Goal: Task Accomplishment & Management: Use online tool/utility

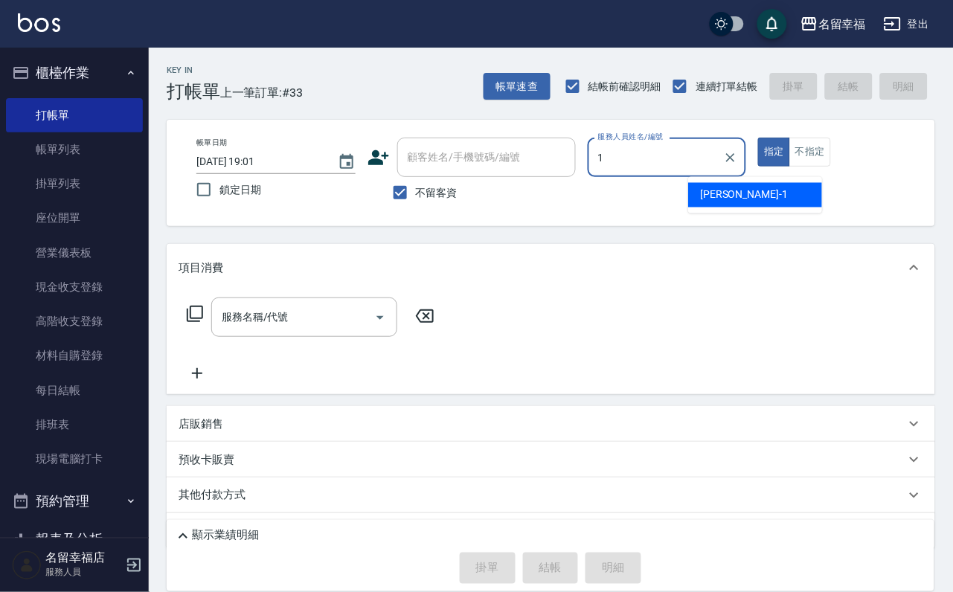
type input "[PERSON_NAME]-1"
type button "true"
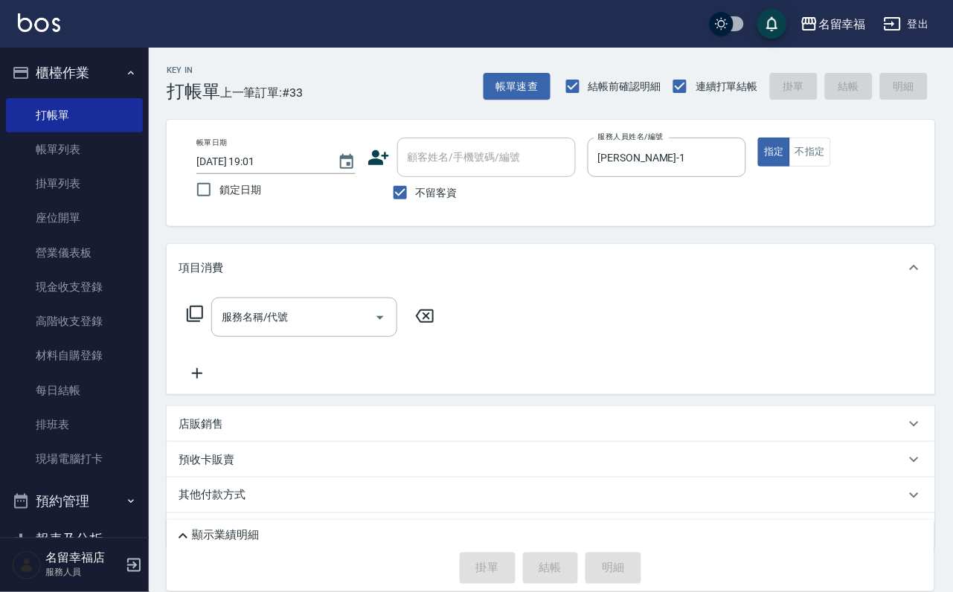
click at [332, 304] on div "服務名稱/代號 服務名稱/代號" at bounding box center [551, 343] width 769 height 103
click at [324, 327] on input "服務名稱/代號" at bounding box center [293, 317] width 150 height 26
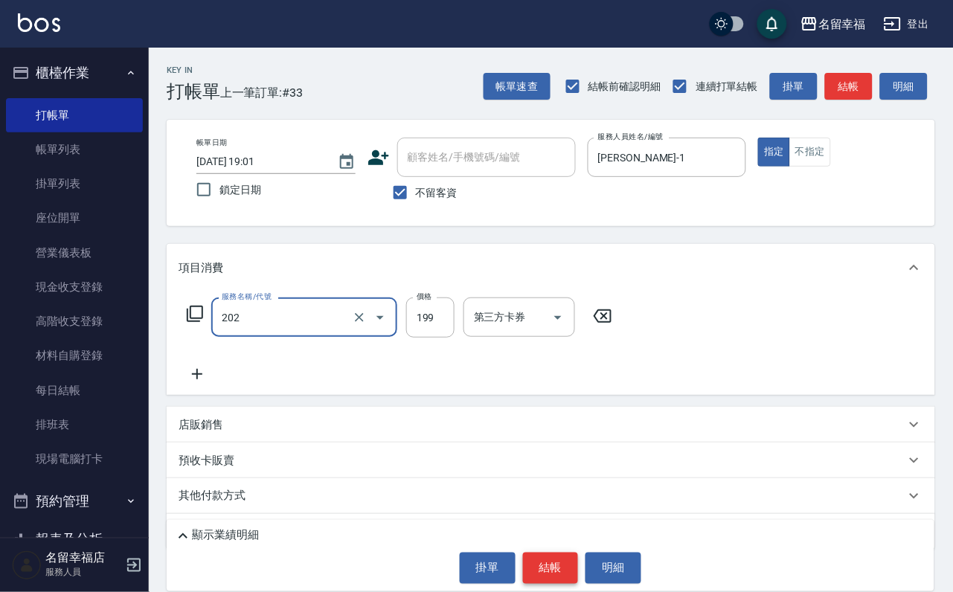
type input "不指定單剪(202)"
click at [559, 557] on button "結帳" at bounding box center [551, 568] width 56 height 31
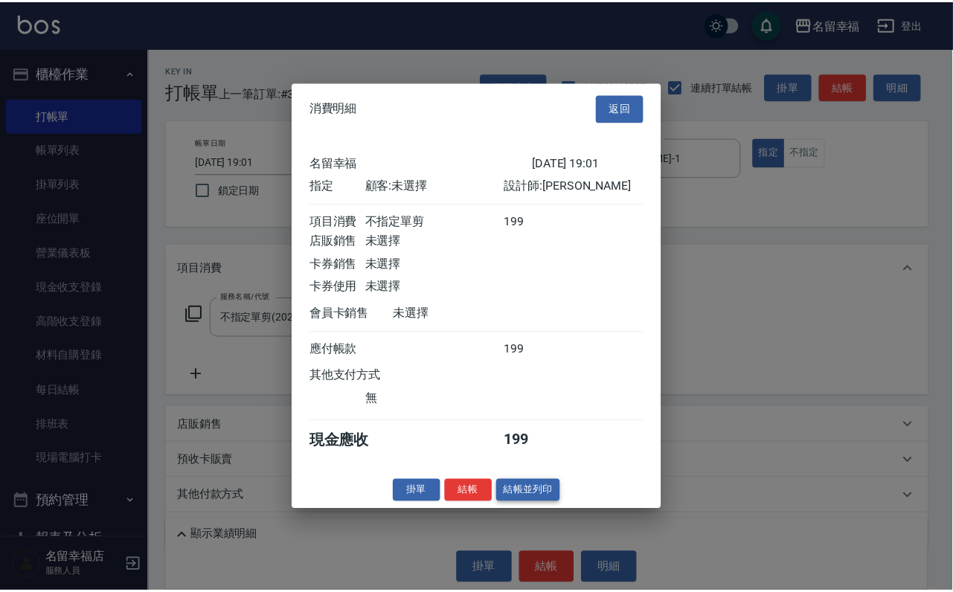
scroll to position [184, 0]
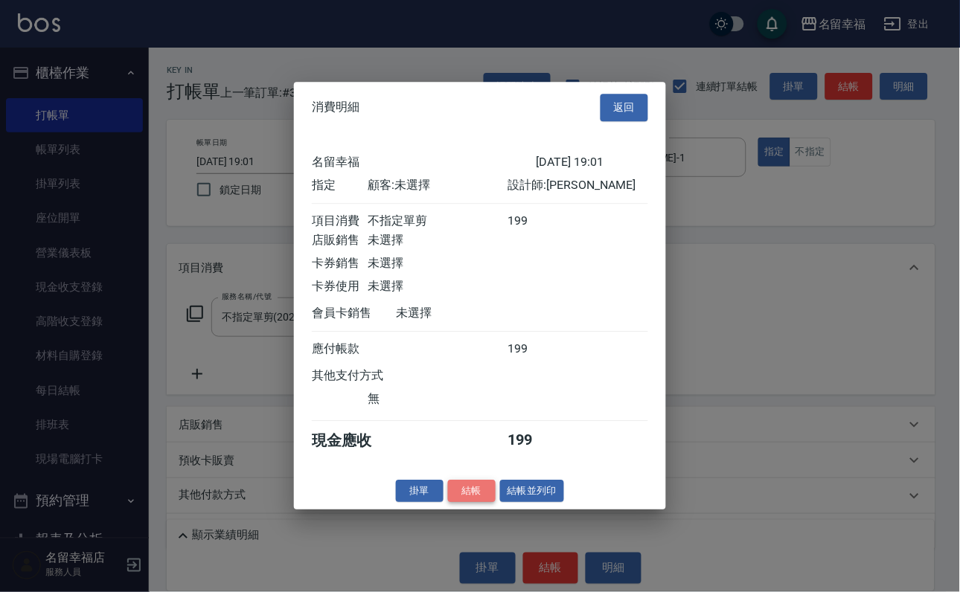
click at [458, 503] on button "結帳" at bounding box center [472, 491] width 48 height 23
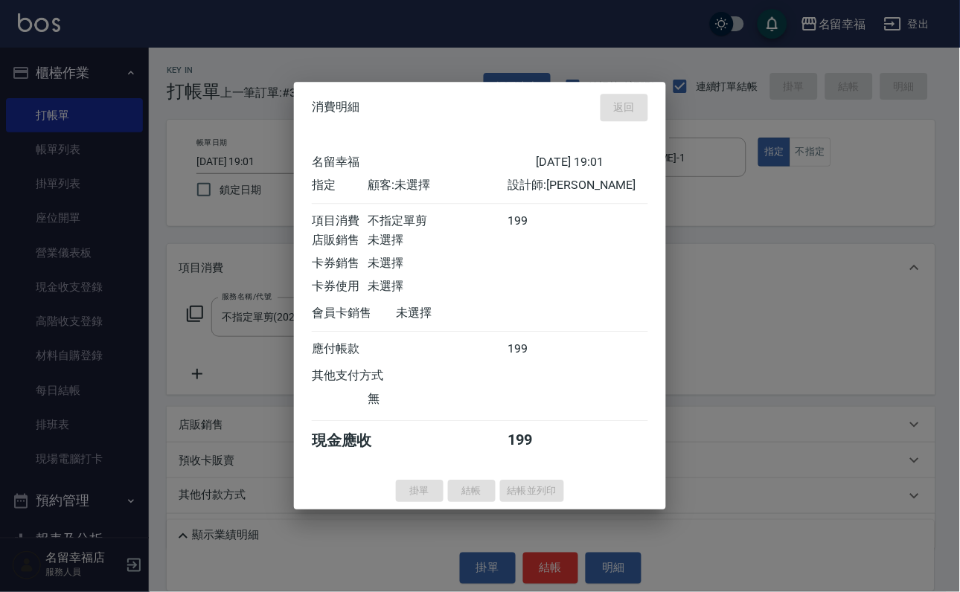
type input "[DATE] 19:14"
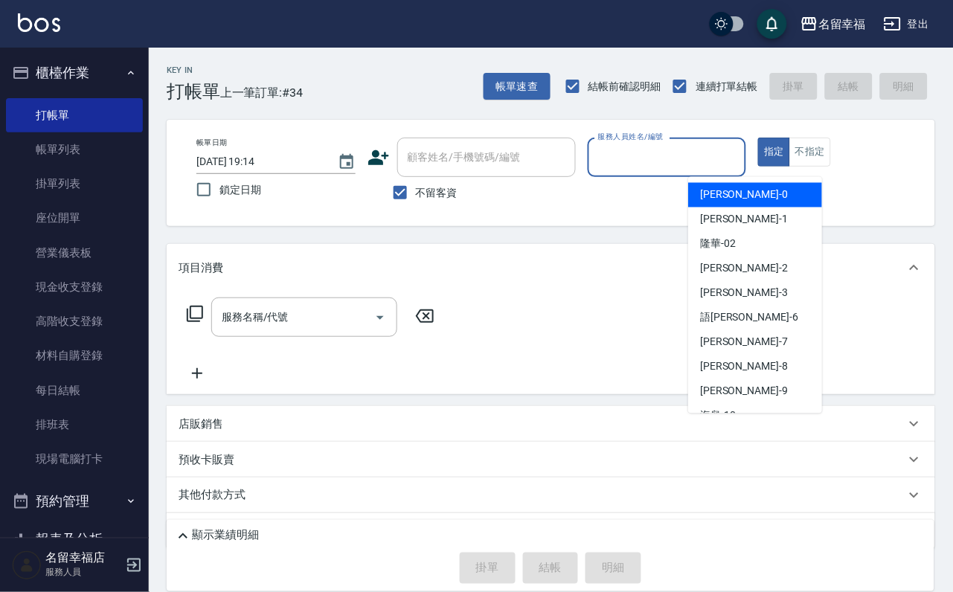
click at [717, 170] on div "服務人員姓名/編號" at bounding box center [667, 157] width 159 height 39
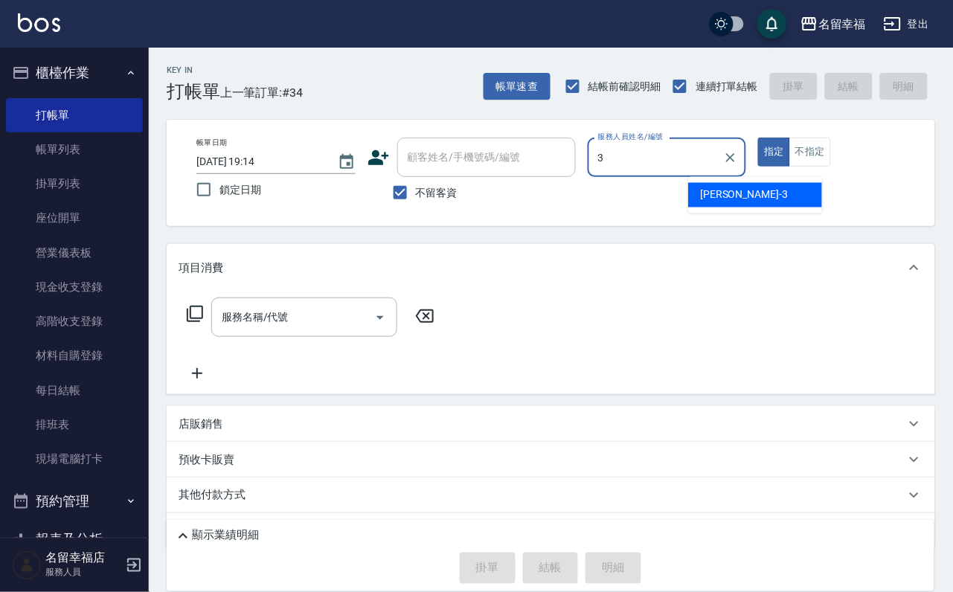
type input "[PERSON_NAME]-3"
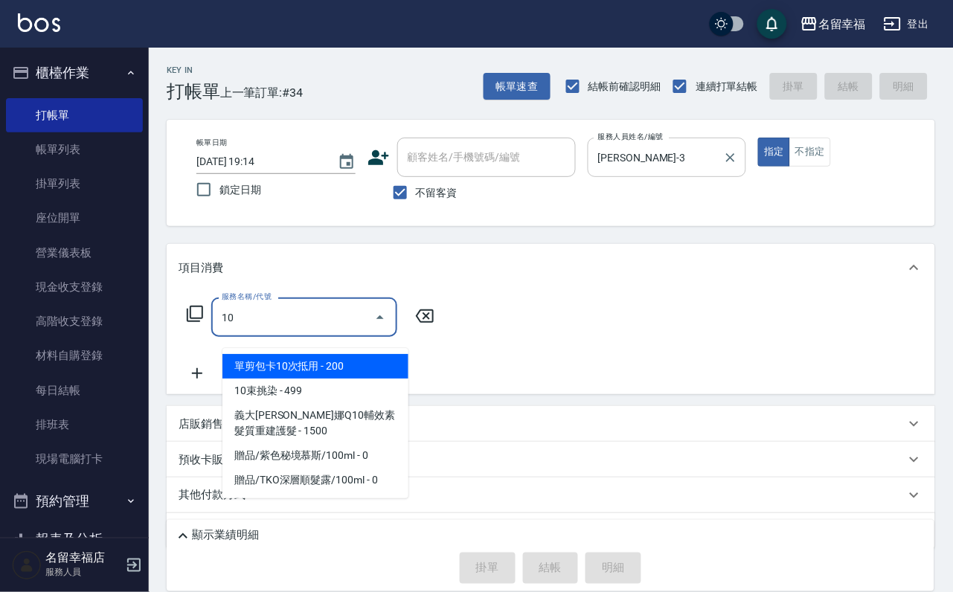
type input "1"
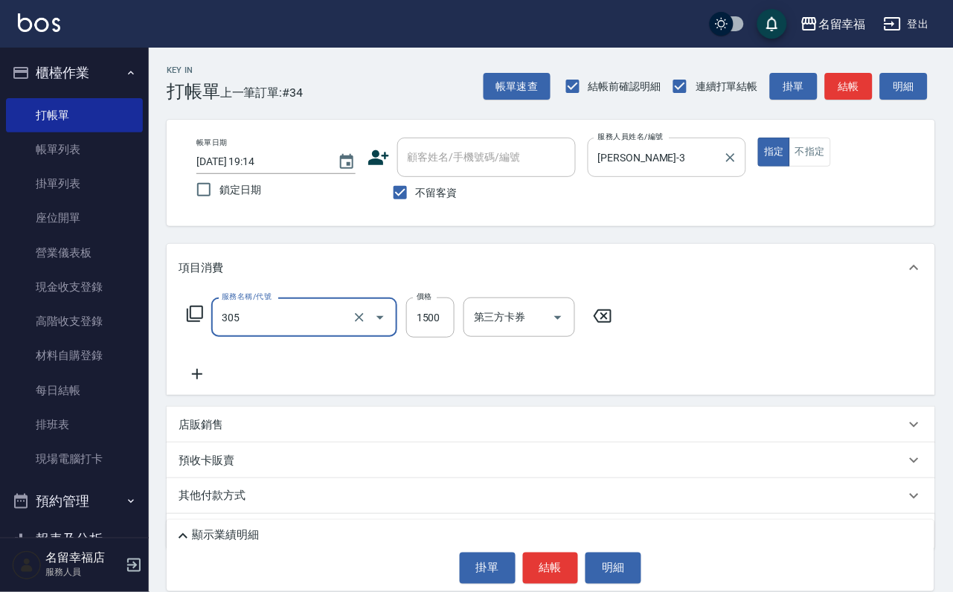
type input "設計燙髮1500(305)"
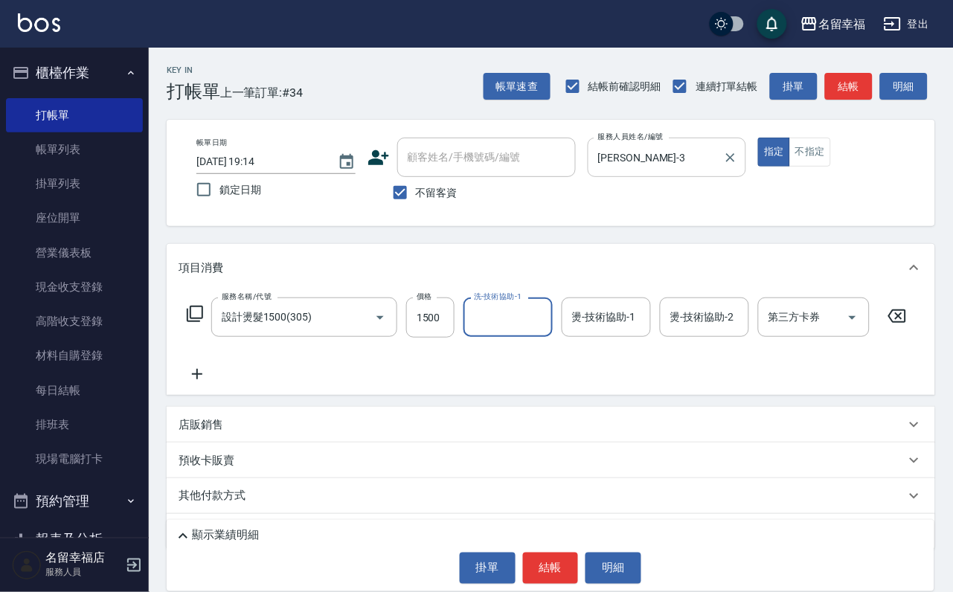
scroll to position [0, 0]
type input "[PERSON_NAME]-3"
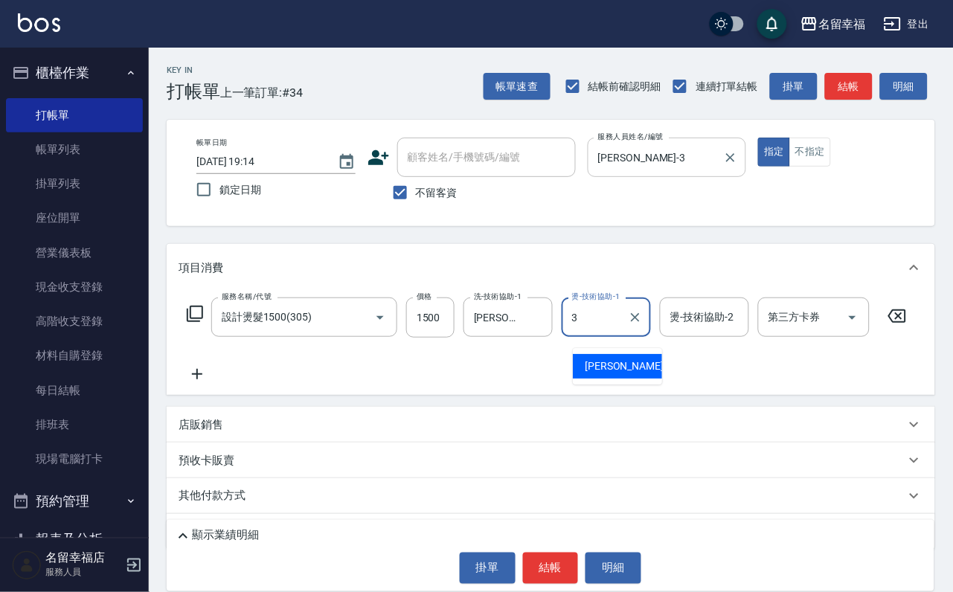
type input "[PERSON_NAME]-3"
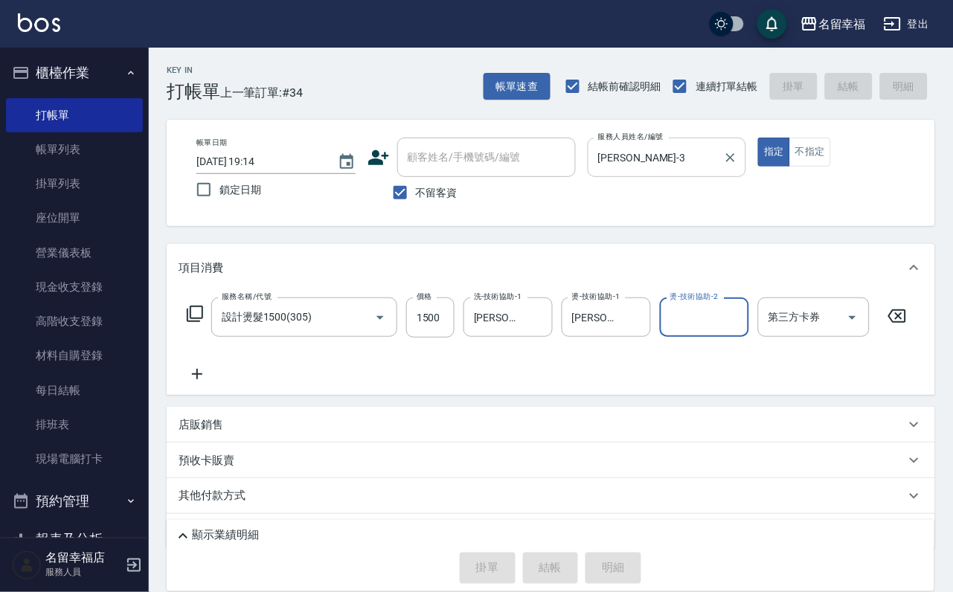
type input "[DATE] 19:15"
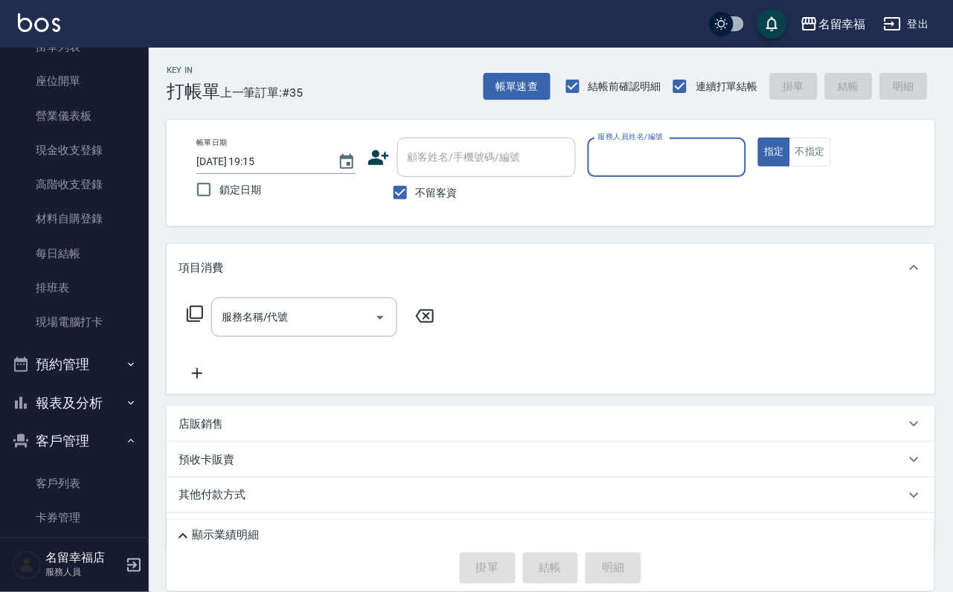
scroll to position [293, 0]
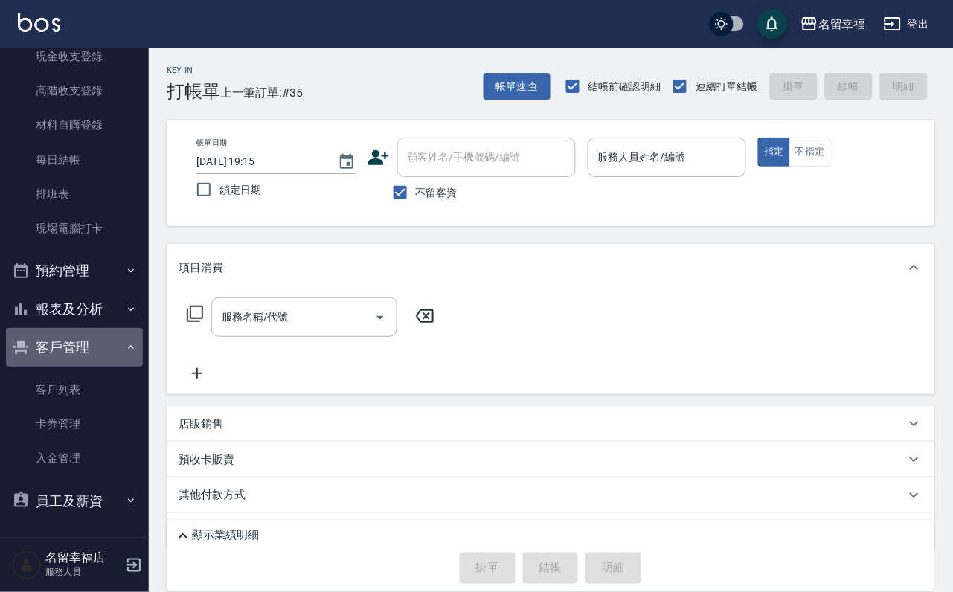
click at [92, 346] on button "客戶管理" at bounding box center [74, 347] width 137 height 39
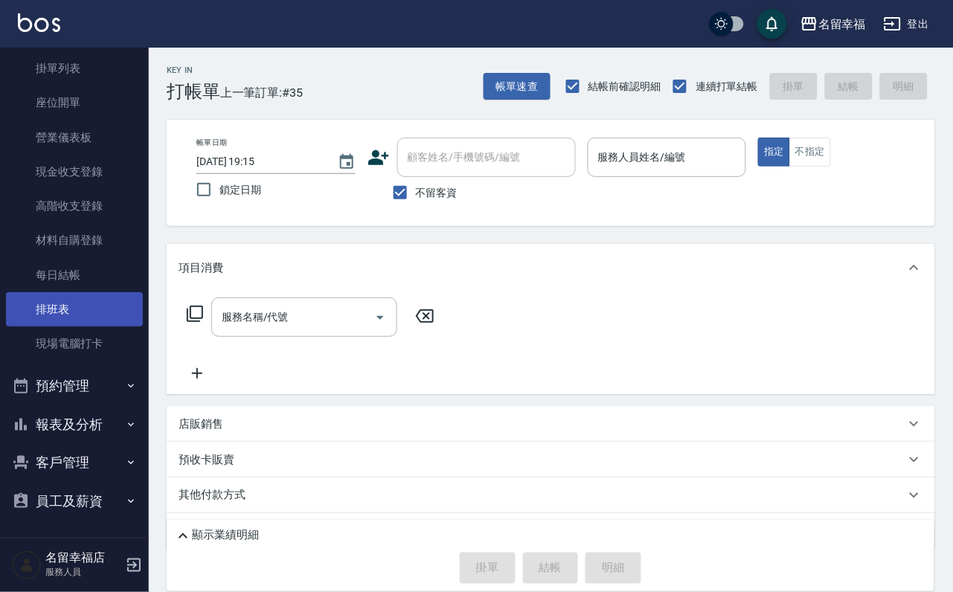
scroll to position [171, 0]
click at [85, 409] on button "報表及分析" at bounding box center [74, 425] width 137 height 39
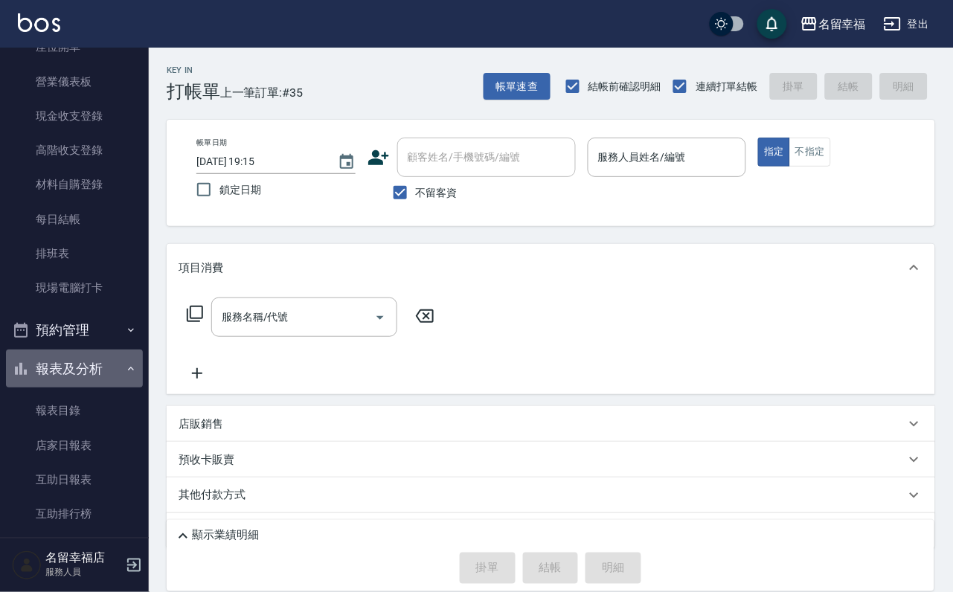
click at [85, 388] on button "報表及分析" at bounding box center [74, 369] width 137 height 39
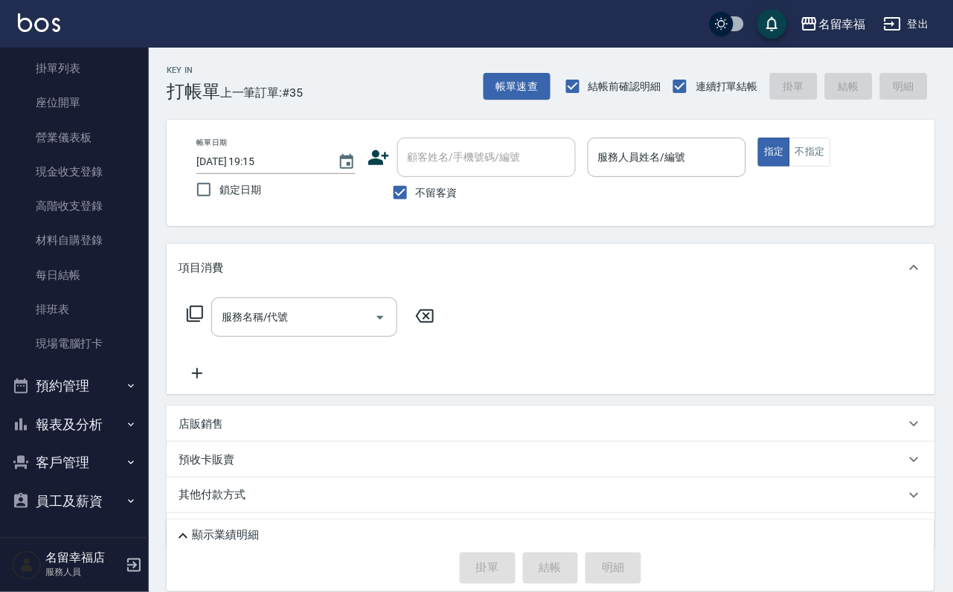
click at [92, 408] on button "報表及分析" at bounding box center [74, 425] width 137 height 39
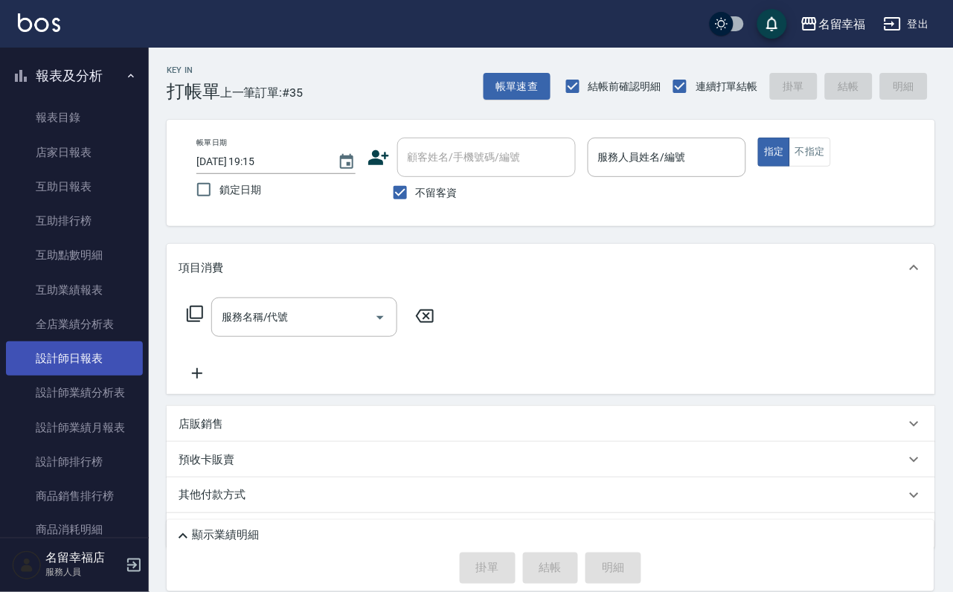
scroll to position [506, 0]
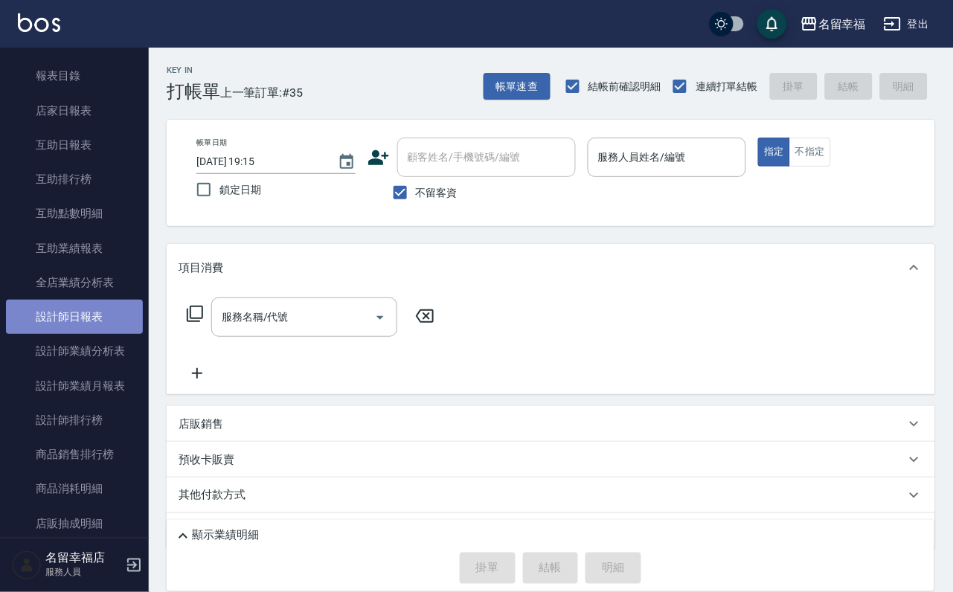
click at [90, 334] on link "設計師日報表" at bounding box center [74, 317] width 137 height 34
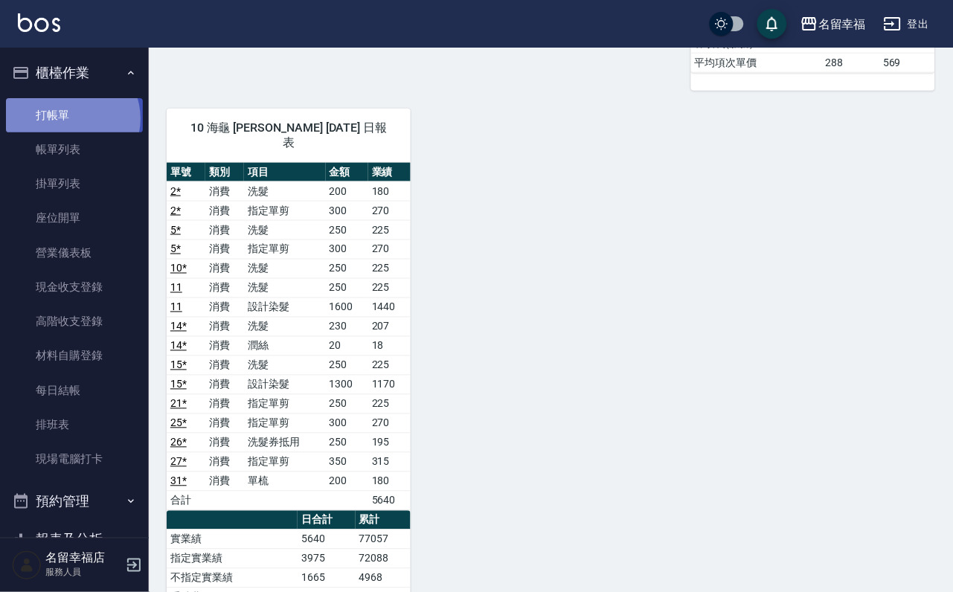
click at [70, 124] on link "打帳單" at bounding box center [74, 115] width 137 height 34
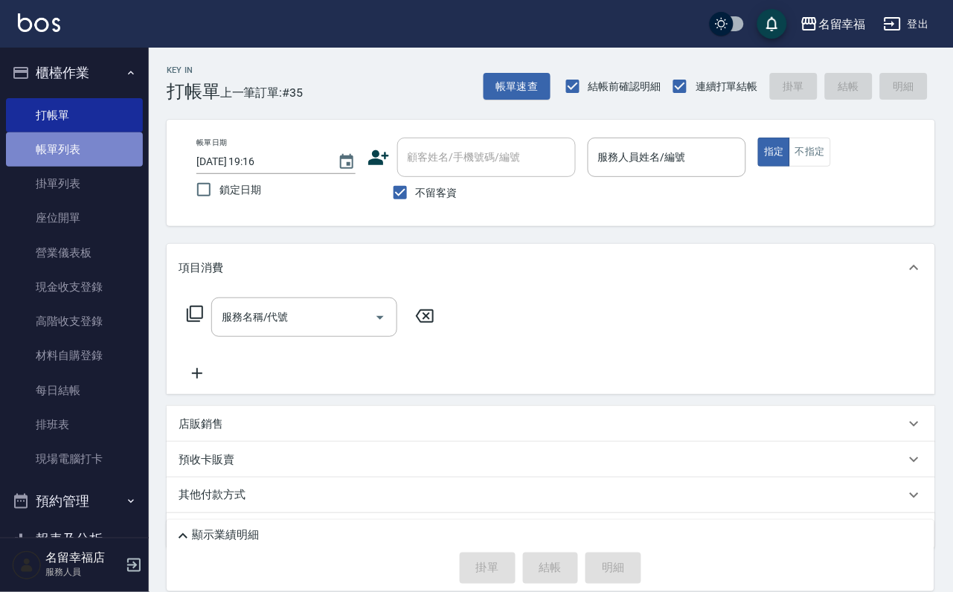
click at [91, 158] on link "帳單列表" at bounding box center [74, 149] width 137 height 34
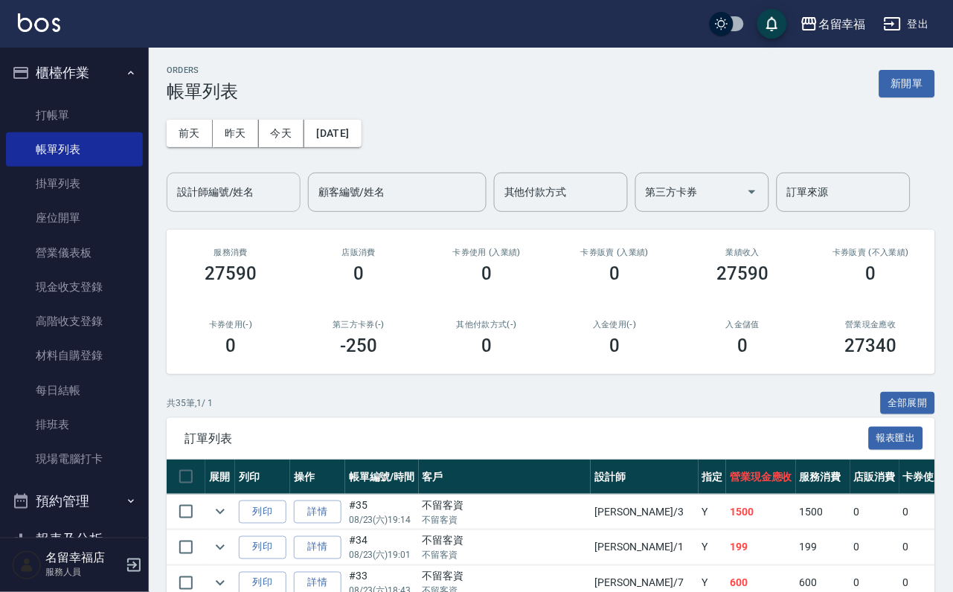
click at [242, 209] on div "設計師編號/姓名" at bounding box center [234, 192] width 134 height 39
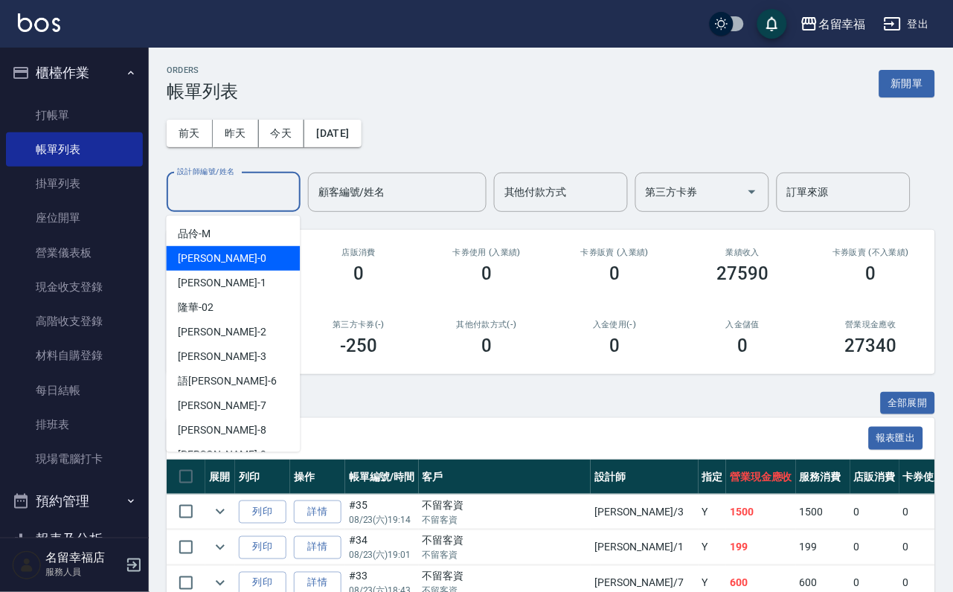
click at [229, 260] on div "小靜 -0" at bounding box center [234, 258] width 134 height 25
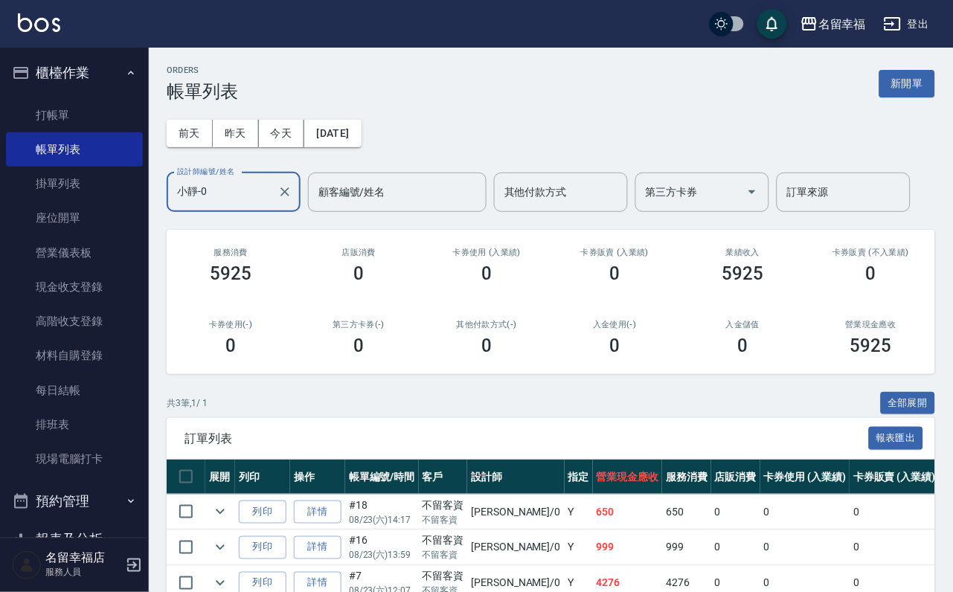
click at [230, 201] on input "小靜-0" at bounding box center [222, 192] width 98 height 26
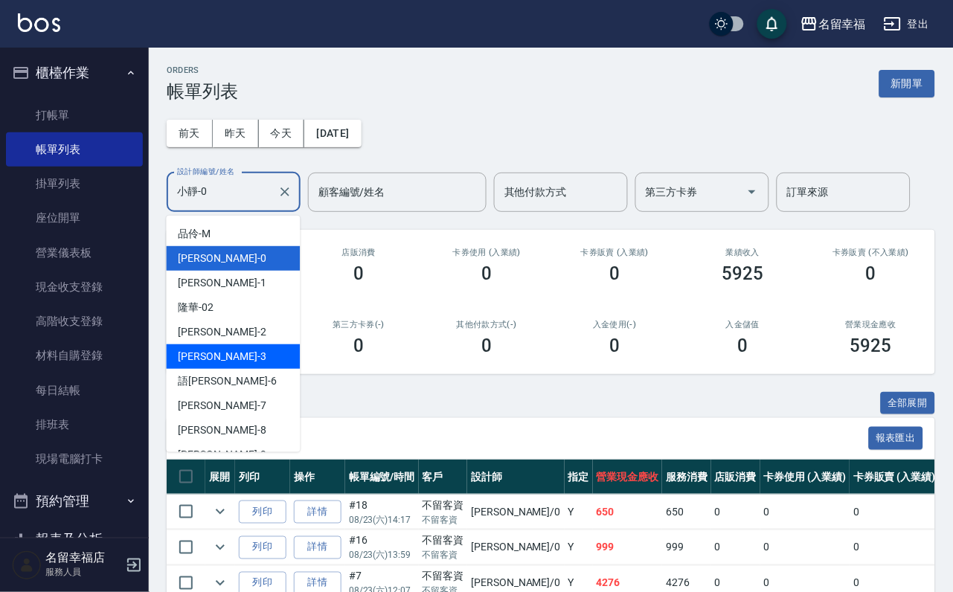
click at [225, 362] on div "[PERSON_NAME] -3" at bounding box center [234, 357] width 134 height 25
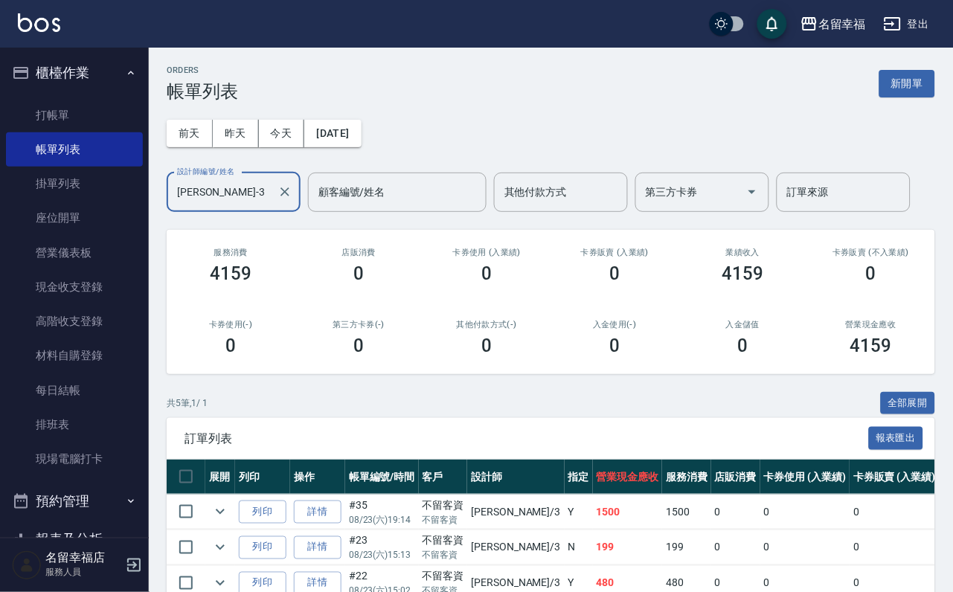
click at [240, 198] on input "[PERSON_NAME]-3" at bounding box center [222, 192] width 98 height 26
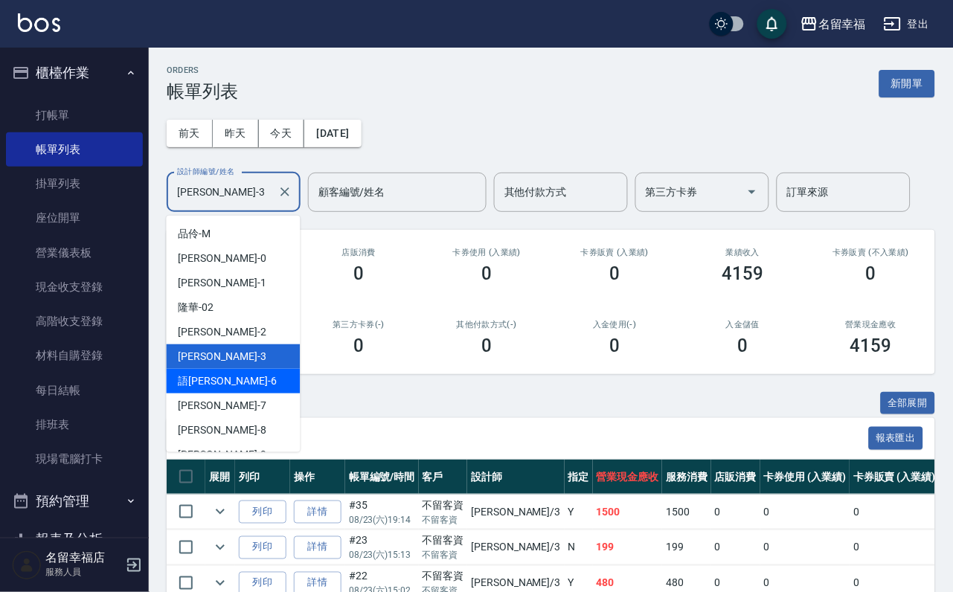
click at [234, 386] on div "語瑄 -6" at bounding box center [234, 381] width 134 height 25
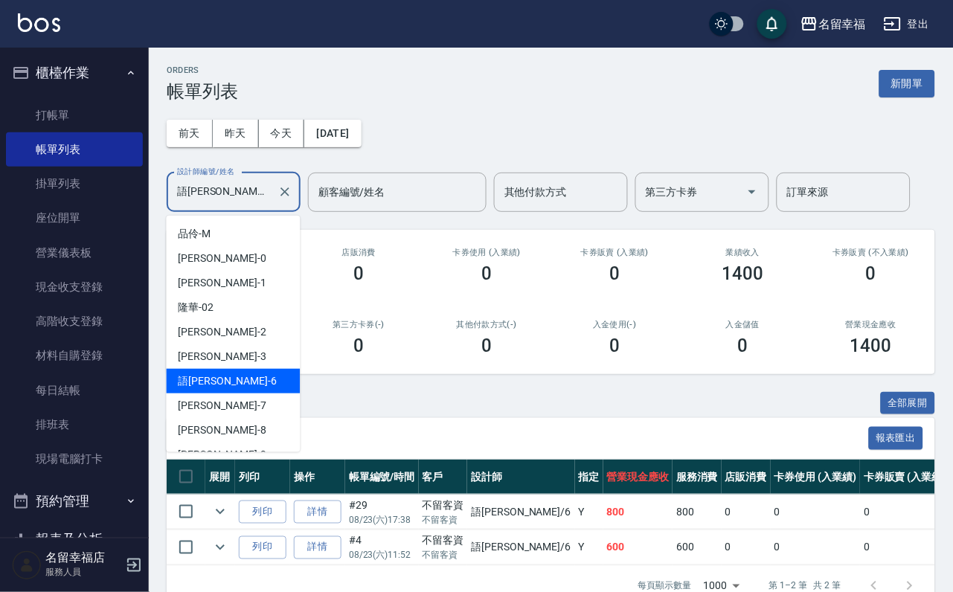
click at [249, 199] on input "語[PERSON_NAME]-6" at bounding box center [222, 192] width 98 height 26
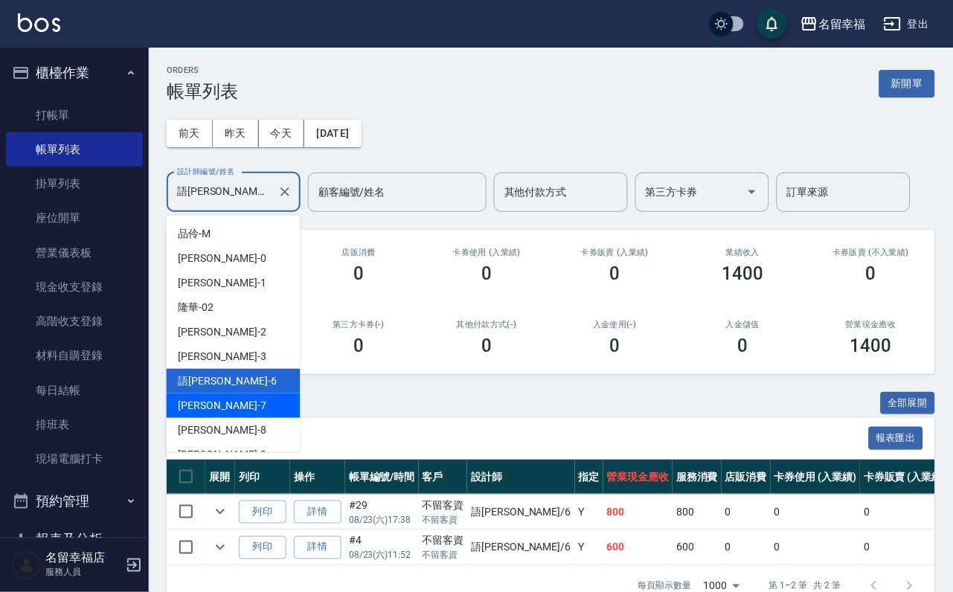
click at [228, 404] on div "[PERSON_NAME] -7" at bounding box center [234, 406] width 134 height 25
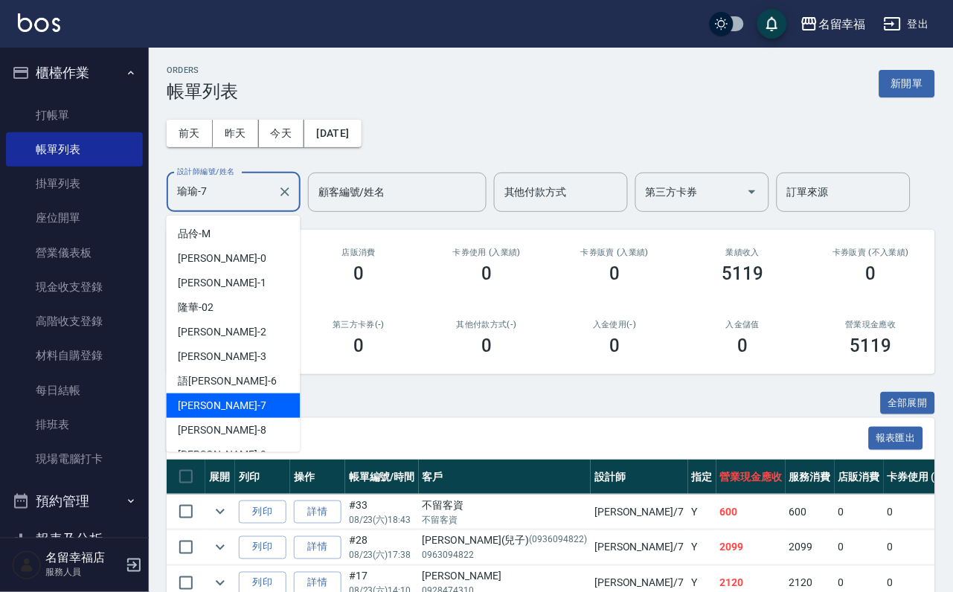
click at [231, 185] on input "瑜瑜-7" at bounding box center [222, 192] width 98 height 26
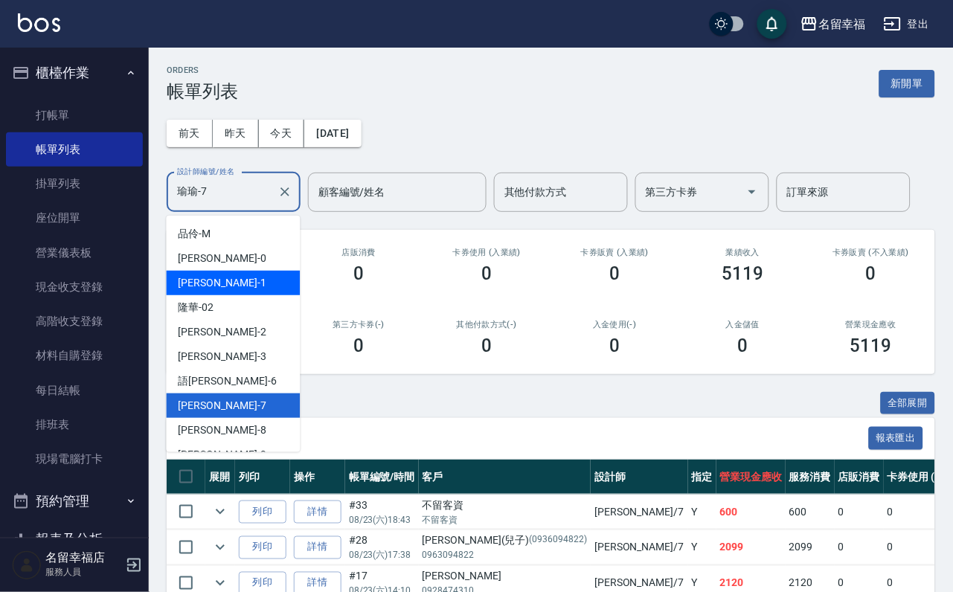
click at [235, 290] on div "[PERSON_NAME] -1" at bounding box center [234, 283] width 134 height 25
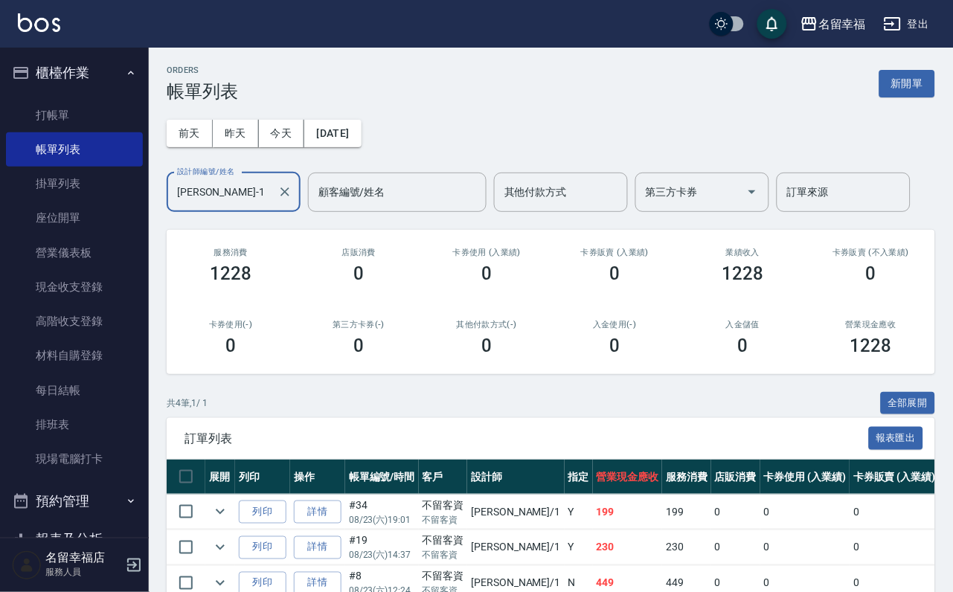
drag, startPoint x: 229, startPoint y: 198, endPoint x: 228, endPoint y: 213, distance: 14.9
click at [229, 199] on input "[PERSON_NAME]-1" at bounding box center [222, 192] width 98 height 26
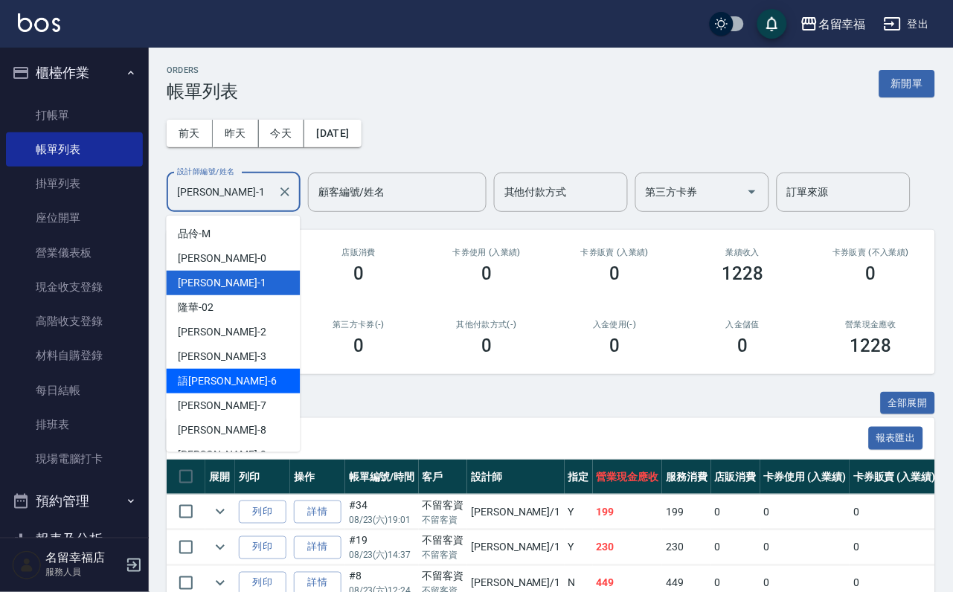
scroll to position [112, 0]
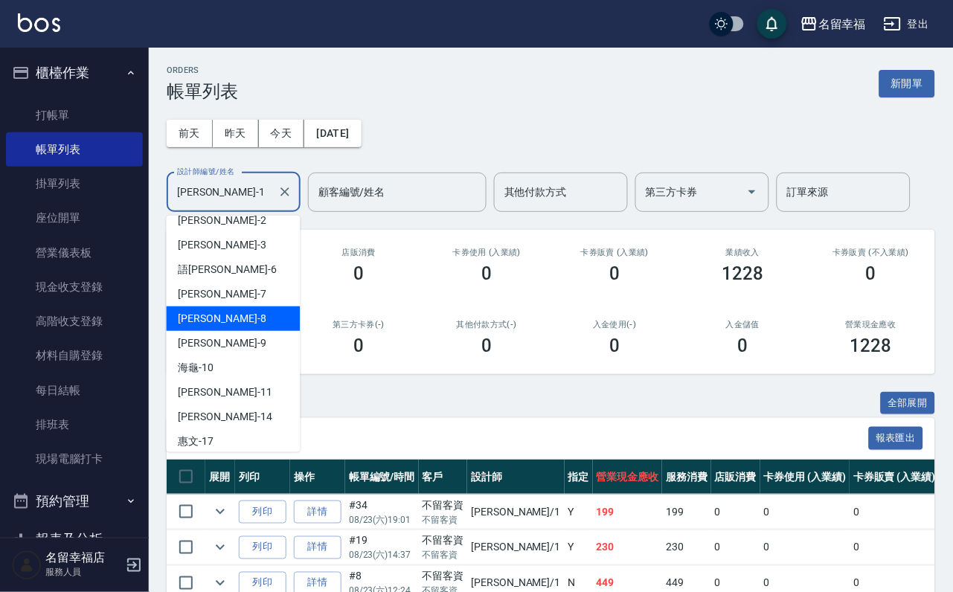
click at [237, 321] on div "[PERSON_NAME] -8" at bounding box center [234, 319] width 134 height 25
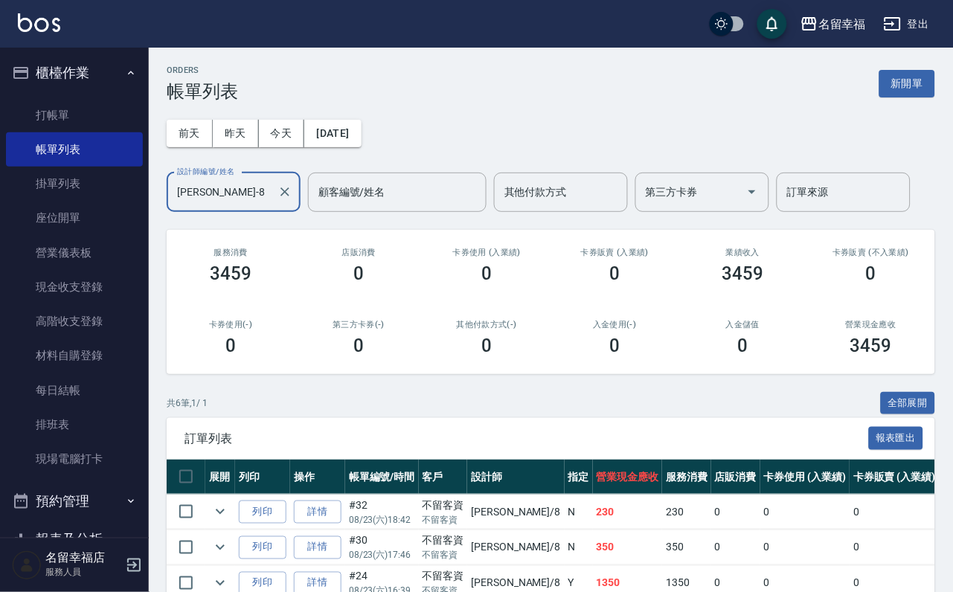
click at [257, 192] on input "[PERSON_NAME]-8" at bounding box center [222, 192] width 98 height 26
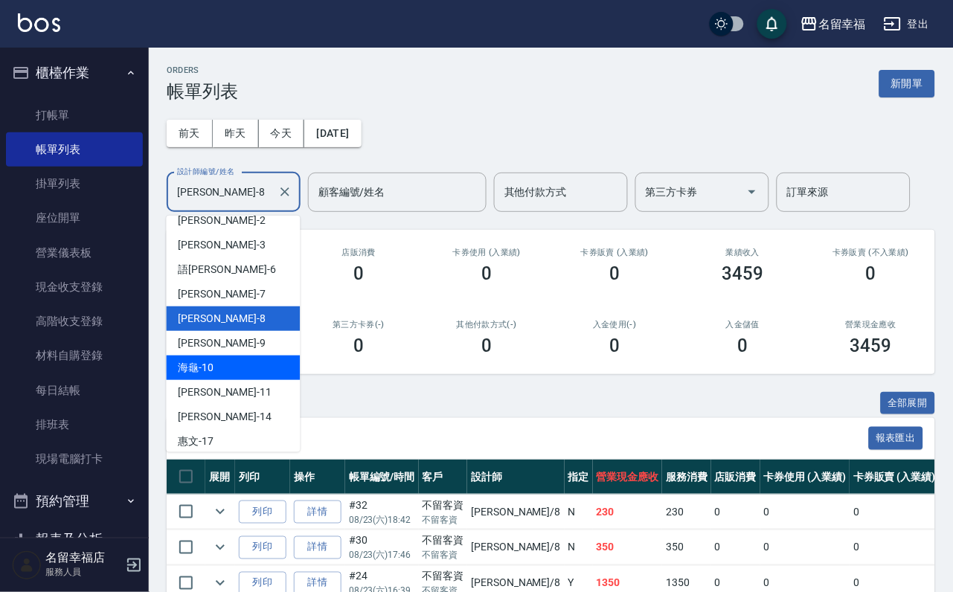
click at [253, 372] on div "海龜 -10" at bounding box center [234, 368] width 134 height 25
type input "海龜-10"
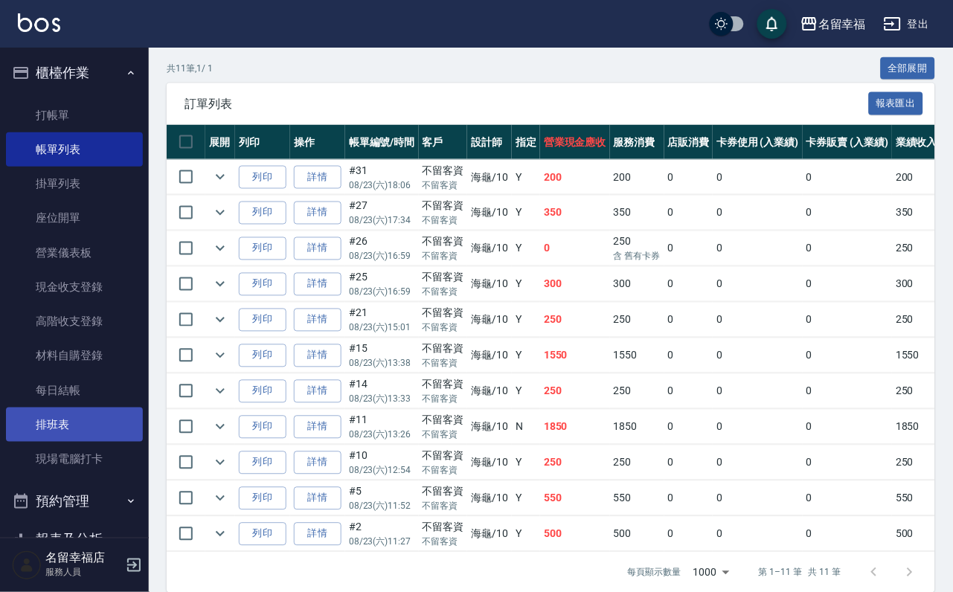
scroll to position [446, 0]
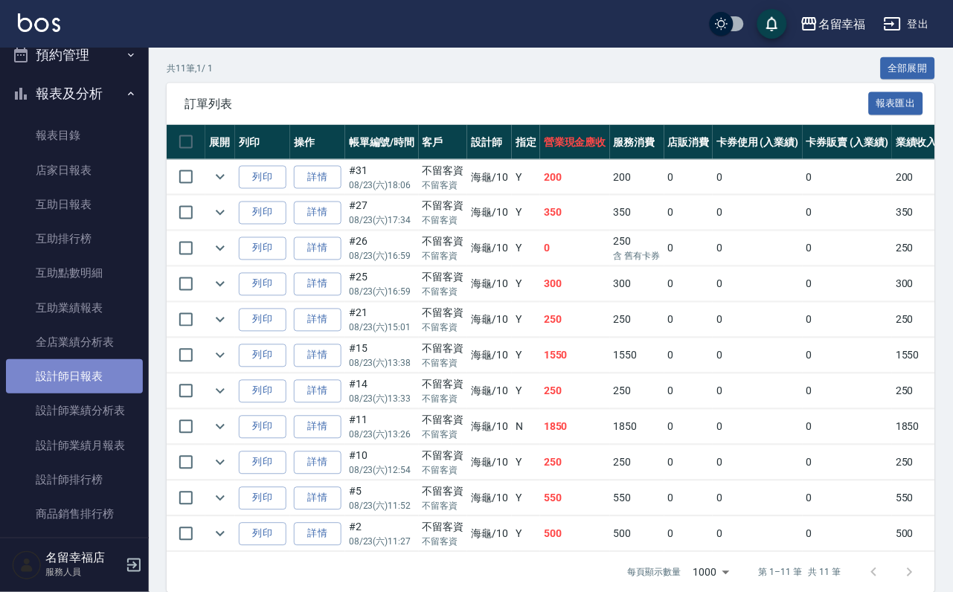
click at [109, 394] on link "設計師日報表" at bounding box center [74, 376] width 137 height 34
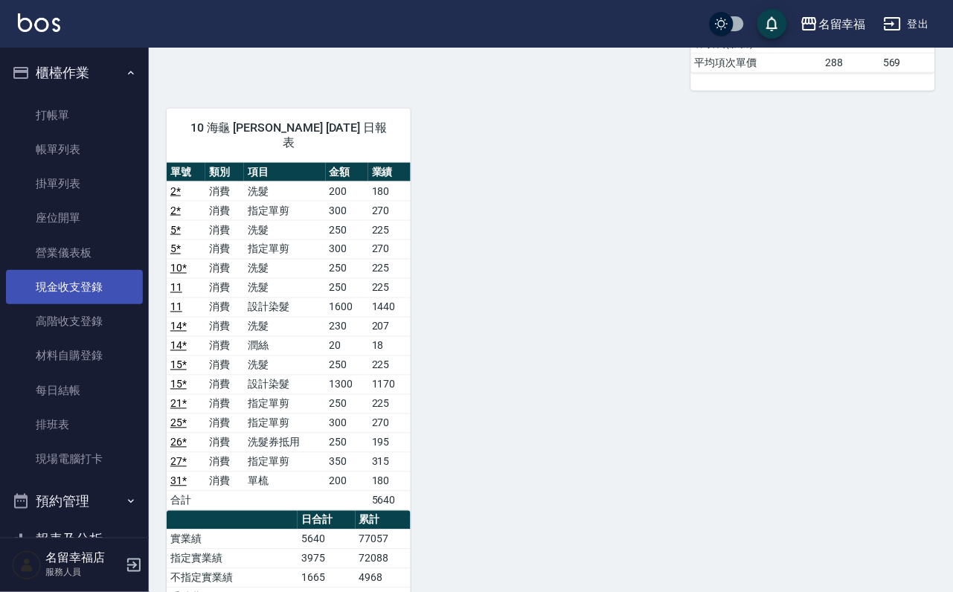
scroll to position [670, 0]
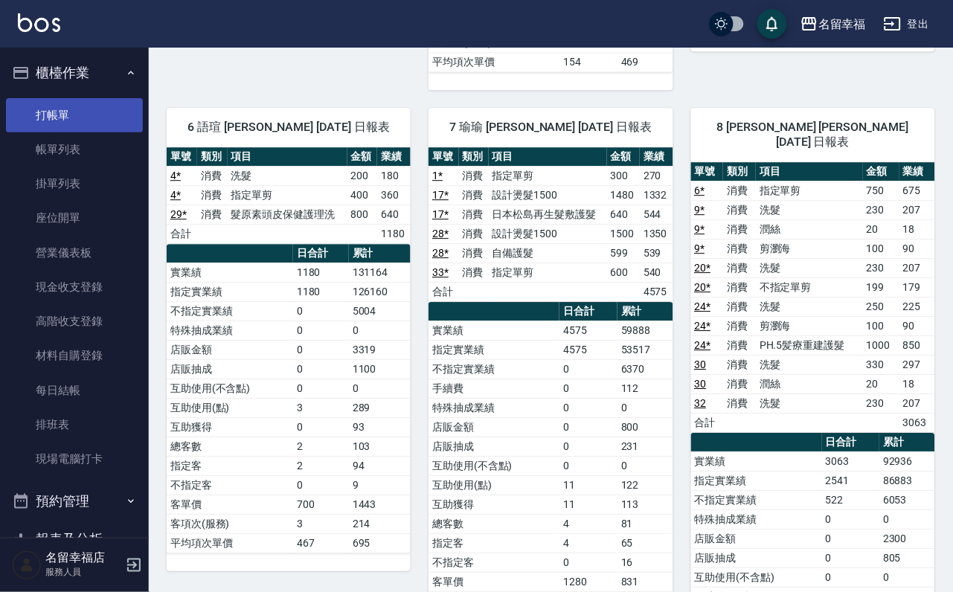
click at [33, 118] on link "打帳單" at bounding box center [74, 115] width 137 height 34
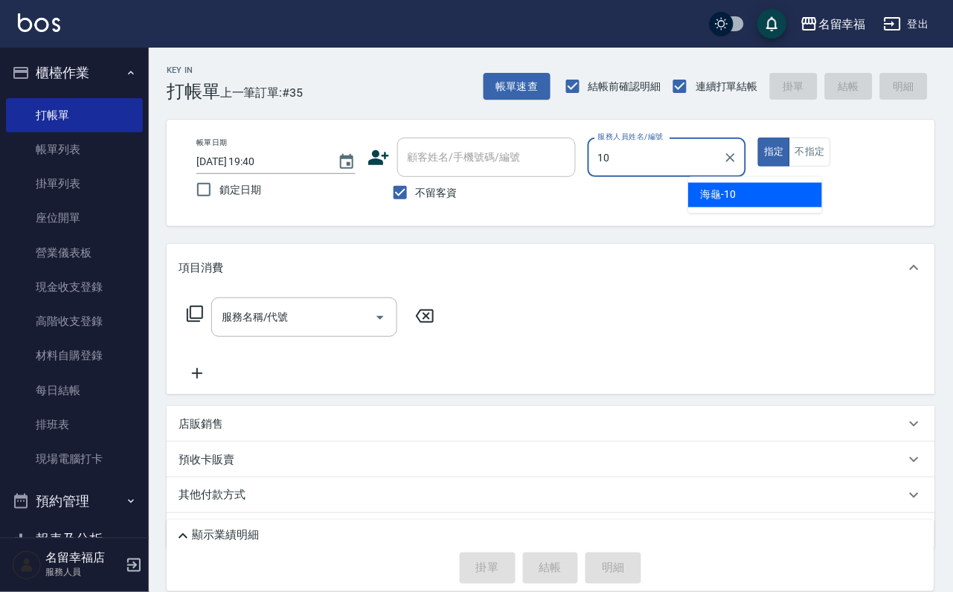
type input "海龜-10"
type button "true"
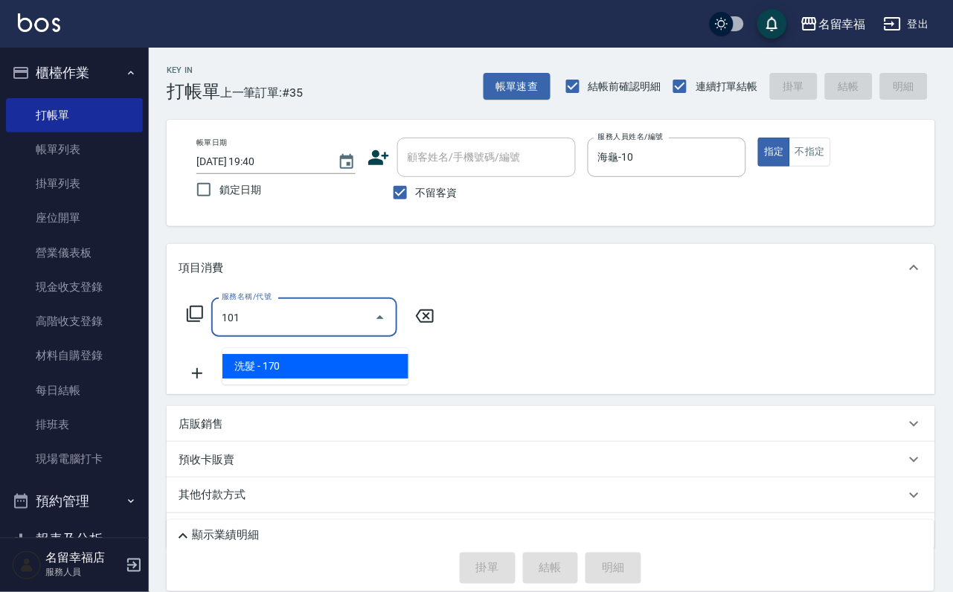
type input "洗髮(101)"
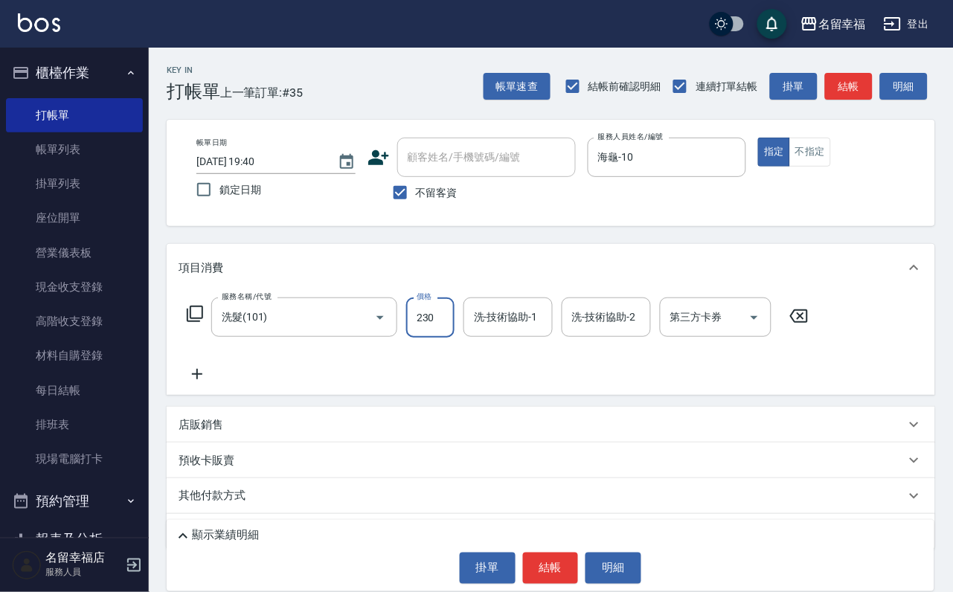
type input "230"
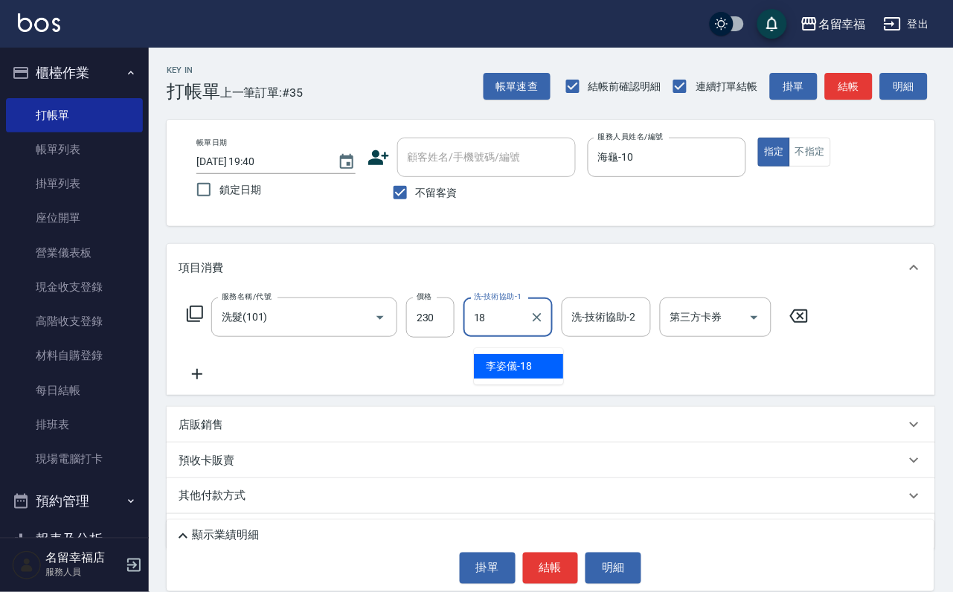
type input "[PERSON_NAME]-18"
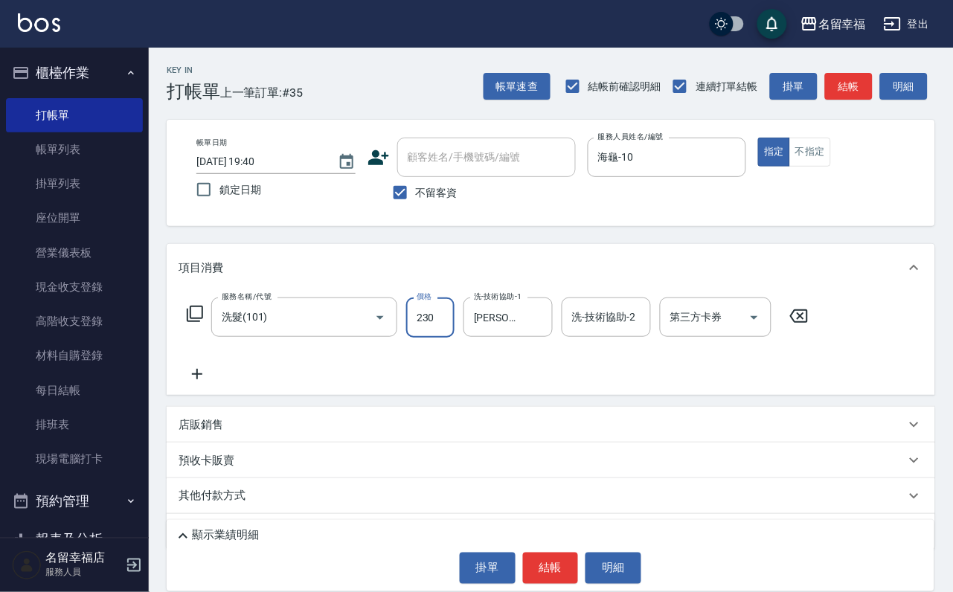
click at [443, 338] on input "230" at bounding box center [430, 318] width 48 height 40
type input "250"
click at [551, 573] on button "結帳" at bounding box center [551, 568] width 56 height 31
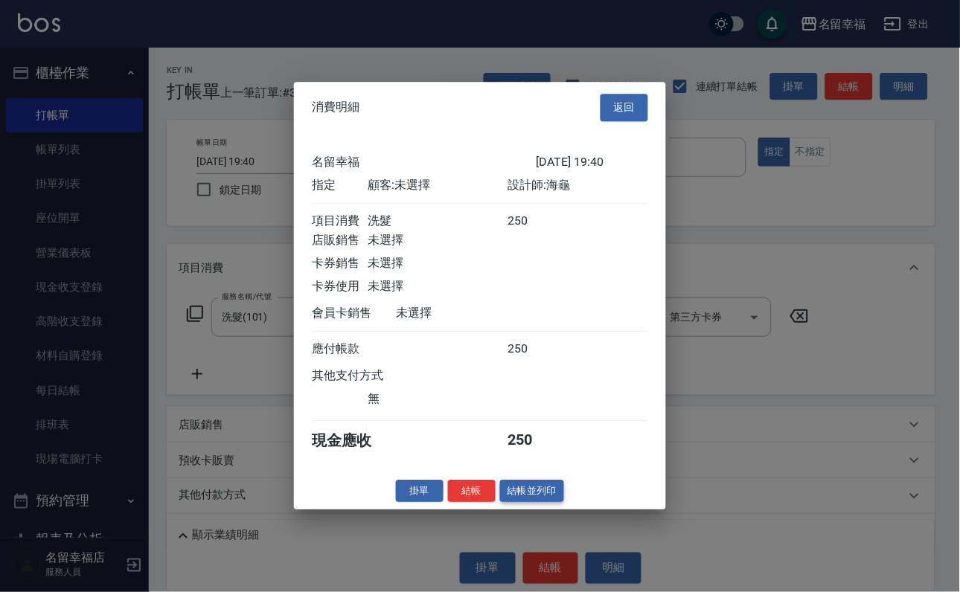
scroll to position [184, 0]
click at [451, 503] on button "結帳" at bounding box center [472, 491] width 48 height 23
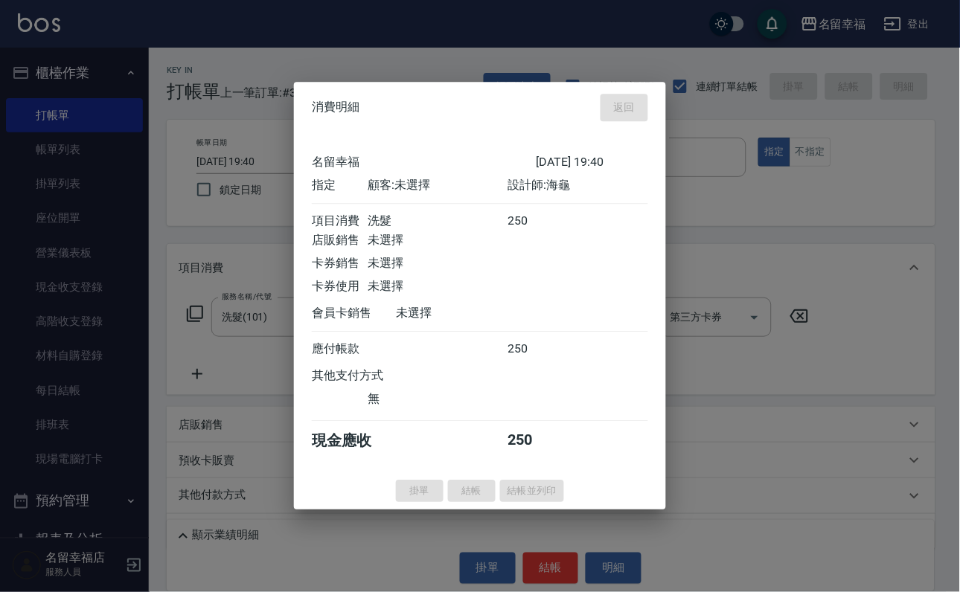
type input "[DATE] 19:47"
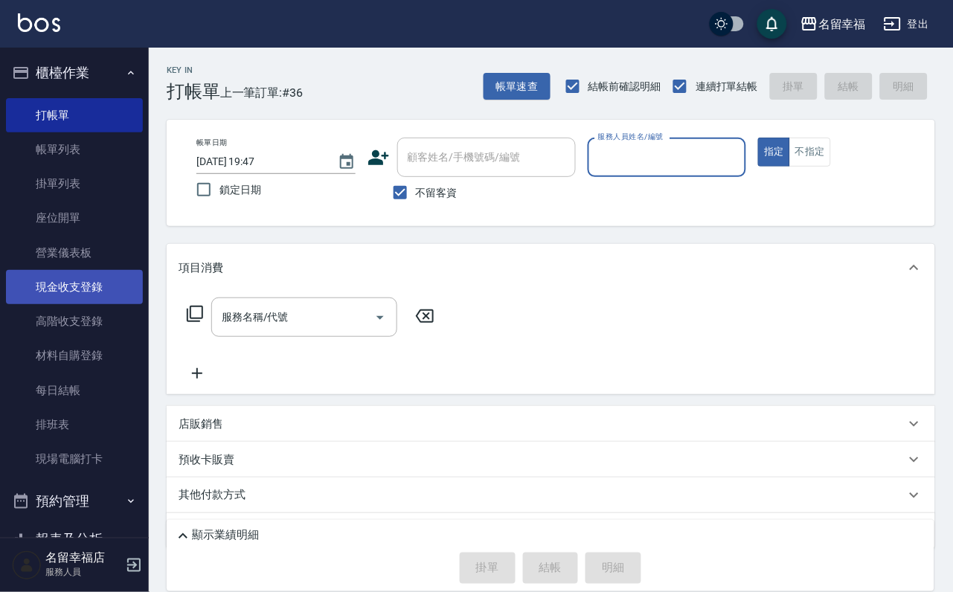
click at [77, 304] on link "現金收支登錄" at bounding box center [74, 287] width 137 height 34
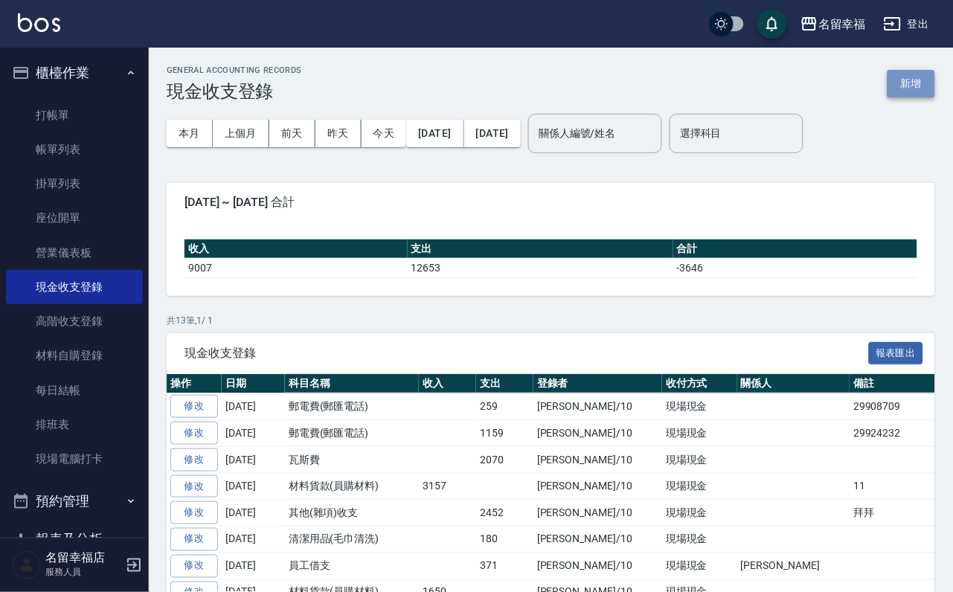
click at [907, 97] on button "新增" at bounding box center [912, 84] width 48 height 28
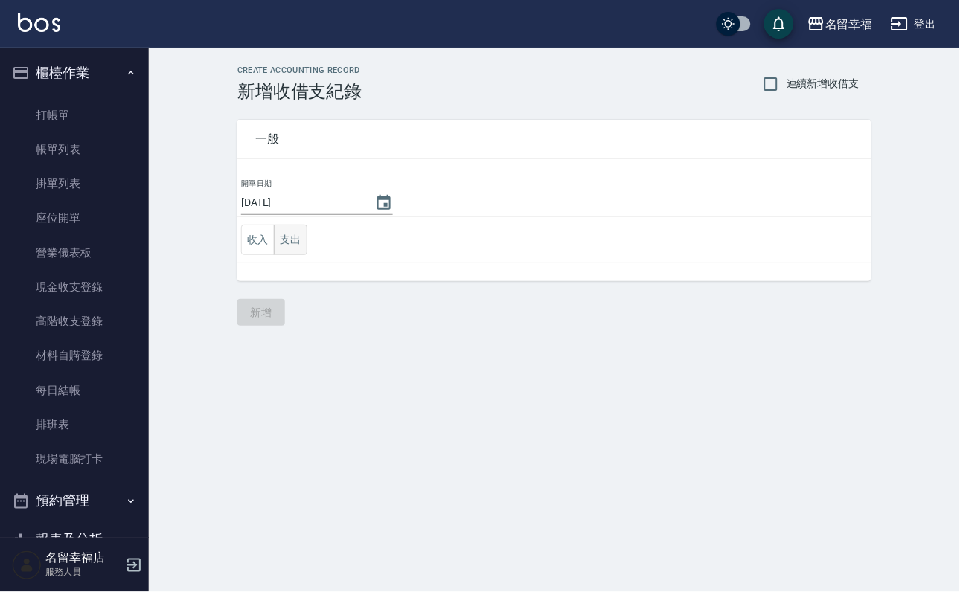
click at [304, 251] on button "支出" at bounding box center [290, 240] width 33 height 31
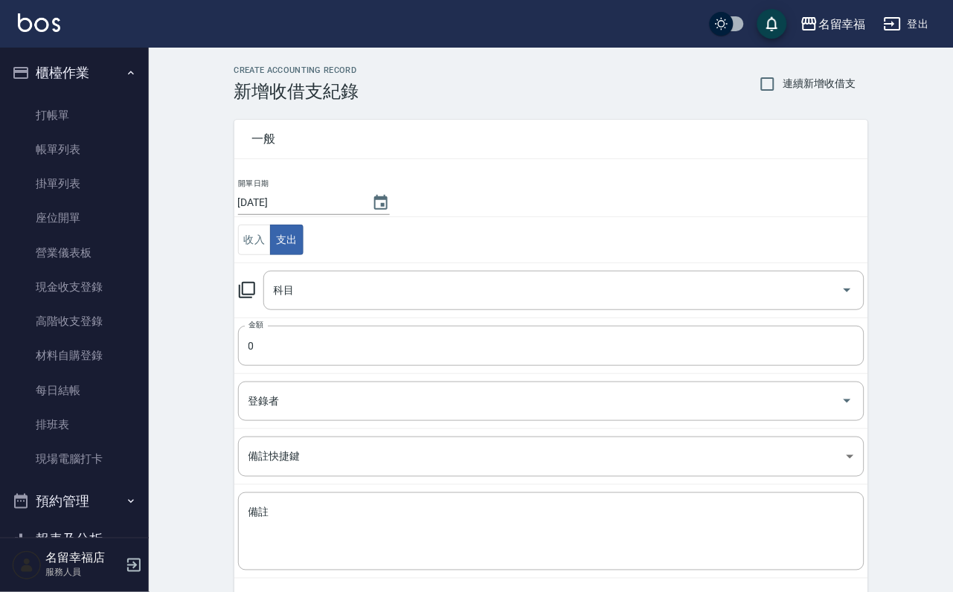
click at [252, 299] on icon at bounding box center [247, 290] width 18 height 18
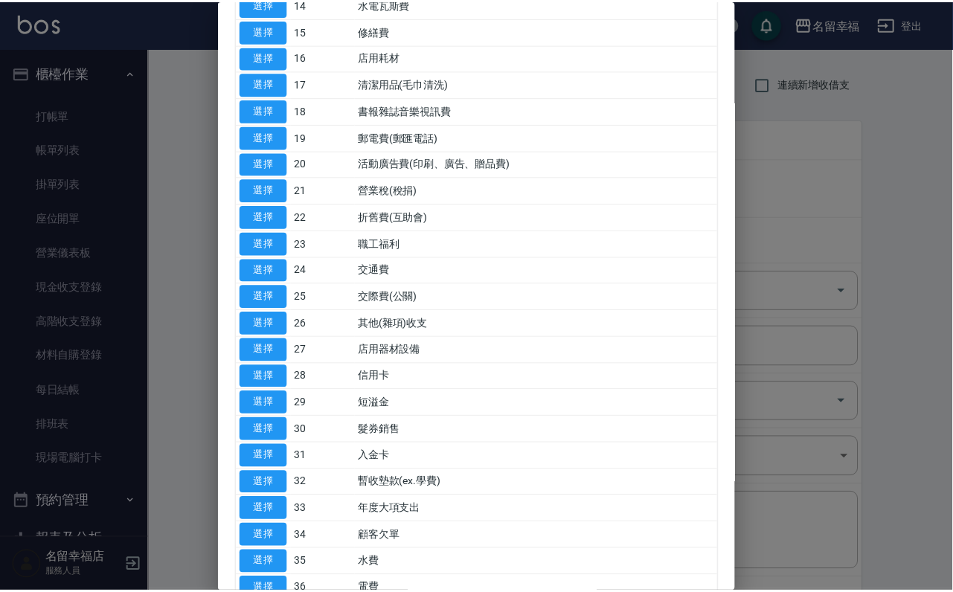
scroll to position [670, 0]
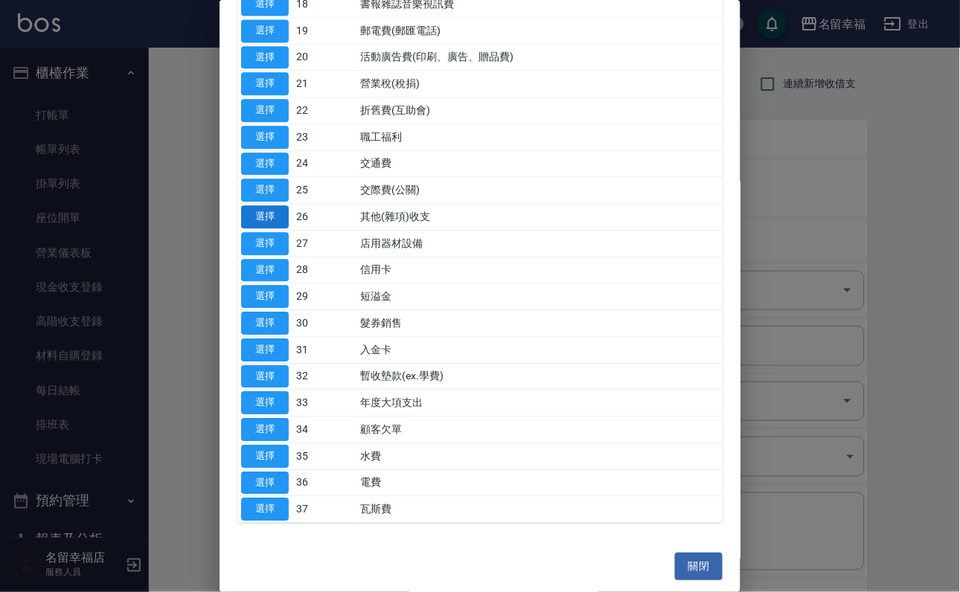
click at [278, 228] on button "選擇" at bounding box center [265, 216] width 48 height 23
type input "26 其他(雜項)收支"
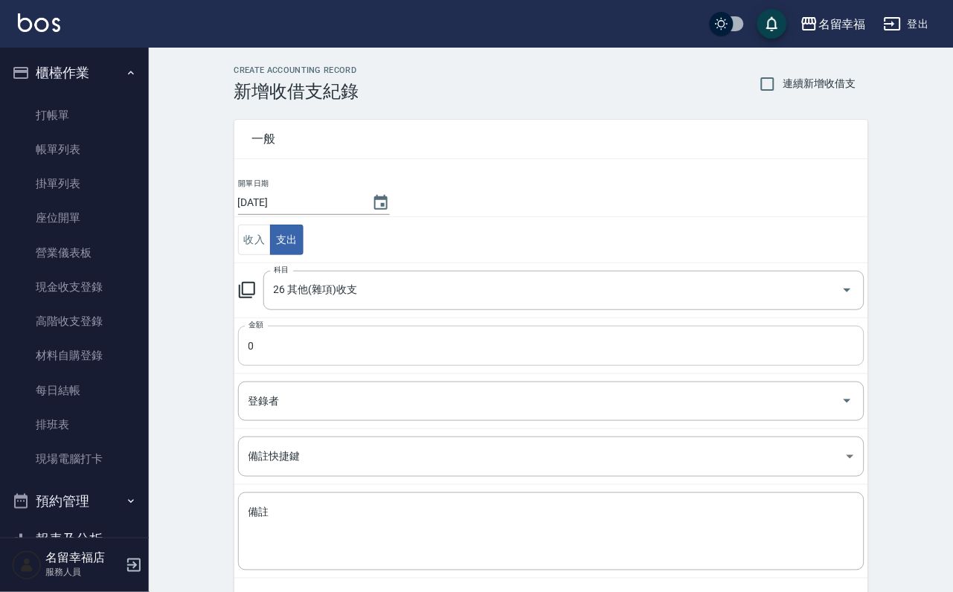
click at [302, 362] on input "0" at bounding box center [551, 346] width 627 height 40
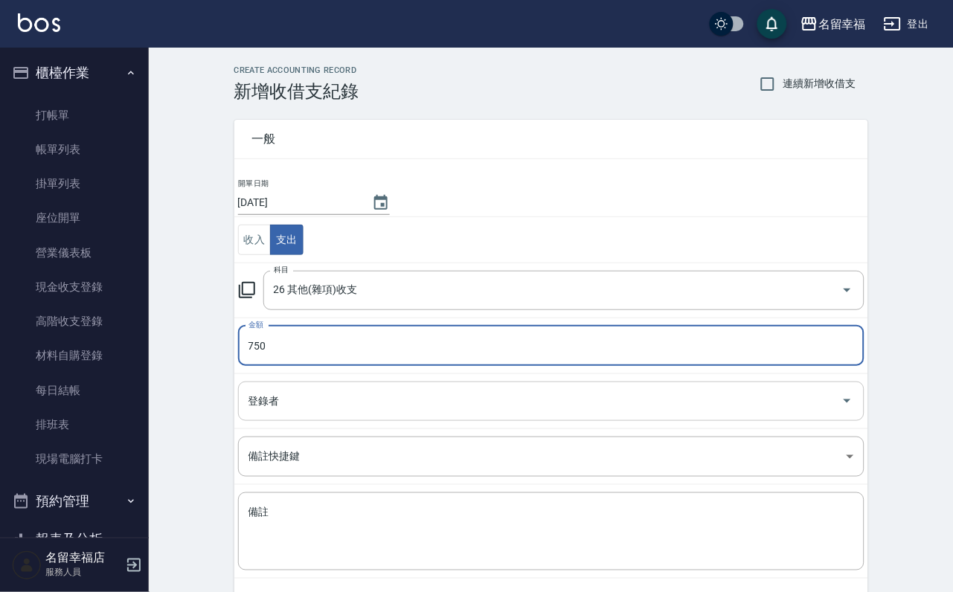
type input "750"
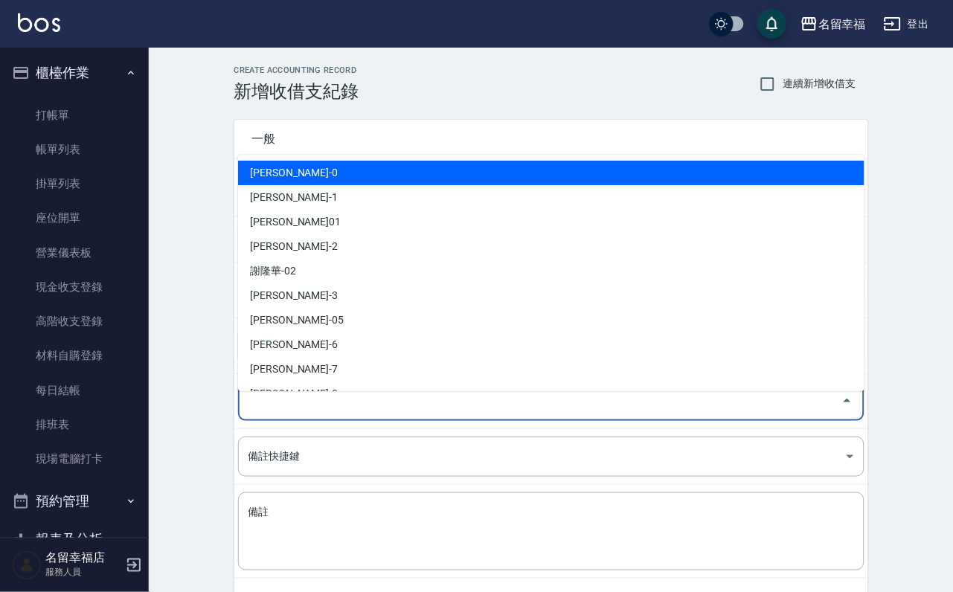
click at [292, 414] on input "登錄者" at bounding box center [540, 401] width 591 height 26
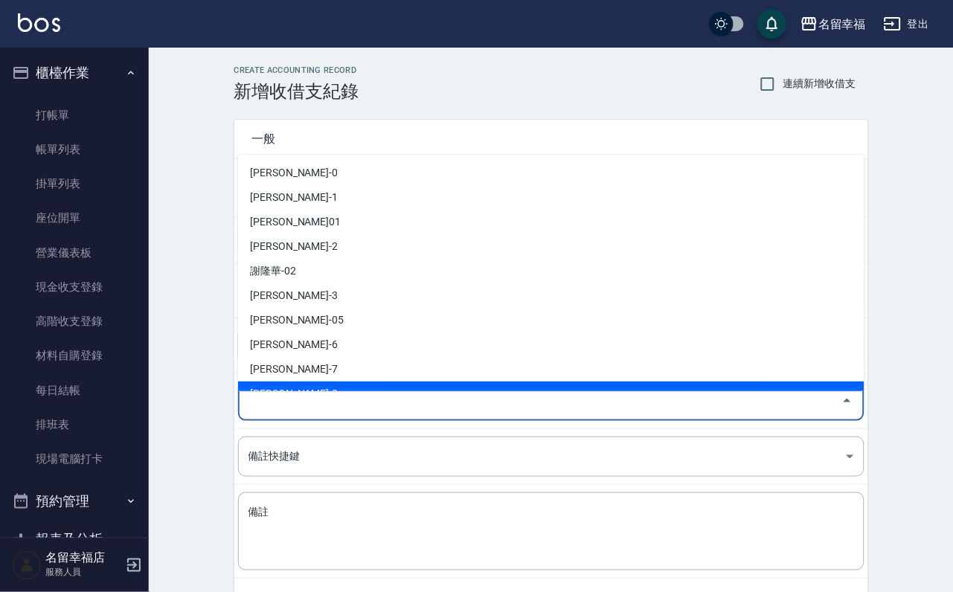
scroll to position [112, 0]
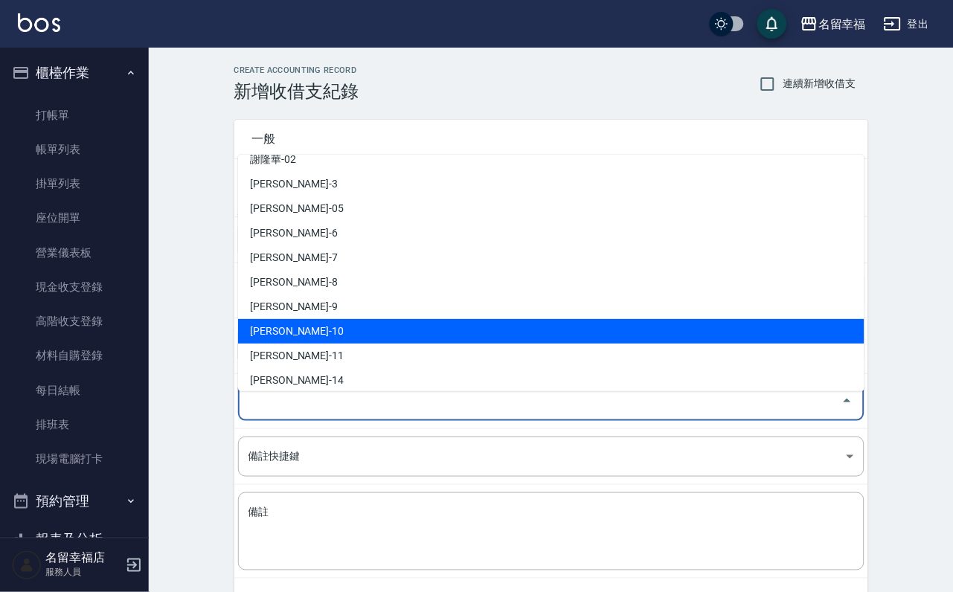
click at [312, 334] on li "[PERSON_NAME]-10" at bounding box center [551, 331] width 627 height 25
type input "[PERSON_NAME]-10"
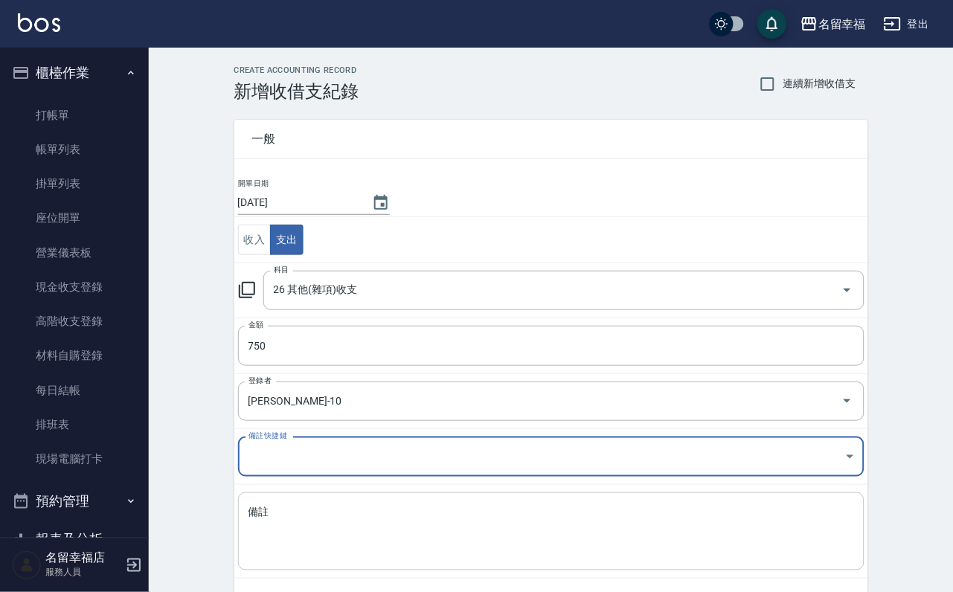
click at [326, 514] on textarea "備註" at bounding box center [552, 532] width 606 height 54
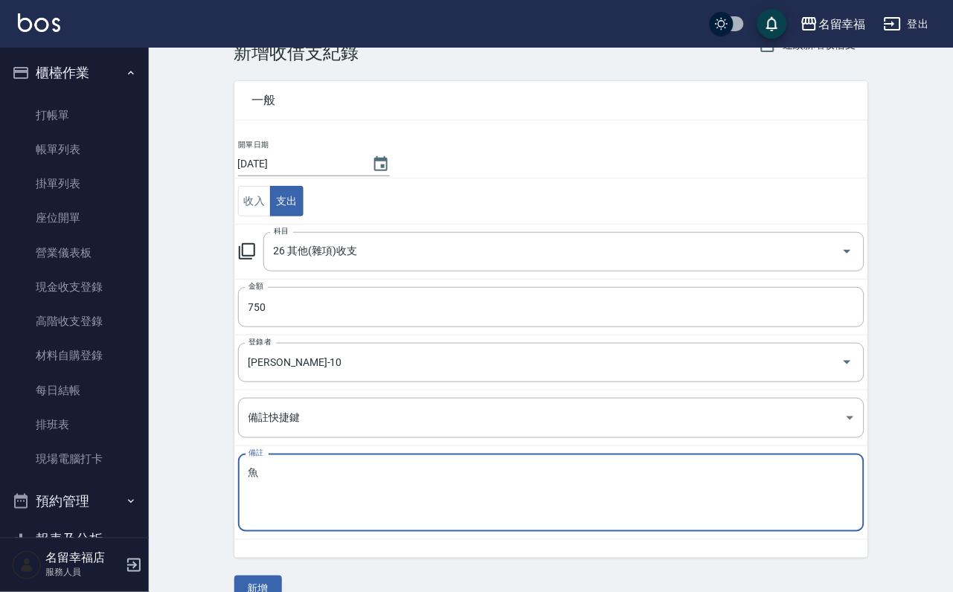
scroll to position [80, 0]
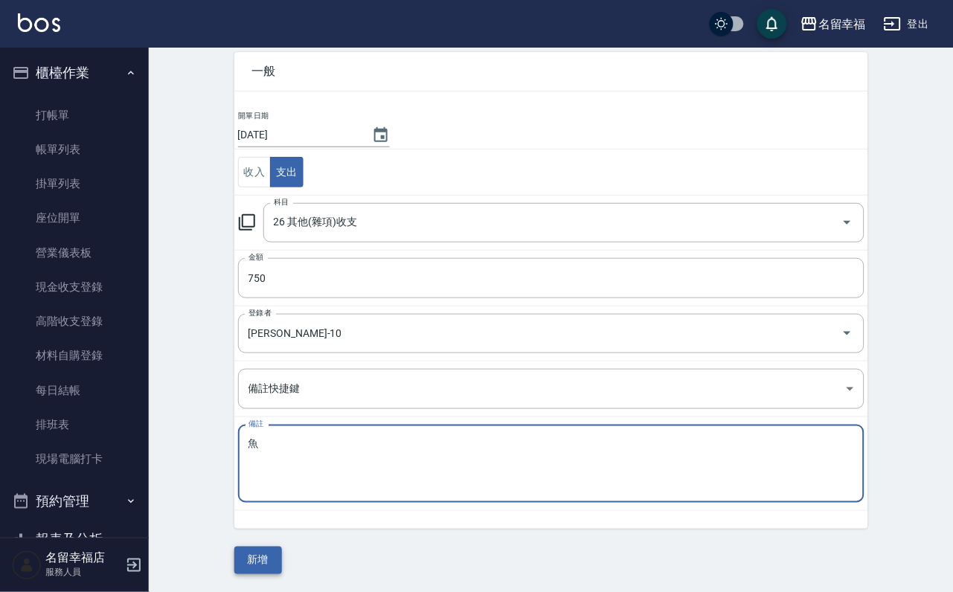
type textarea "魚"
click at [250, 557] on button "新增" at bounding box center [258, 561] width 48 height 28
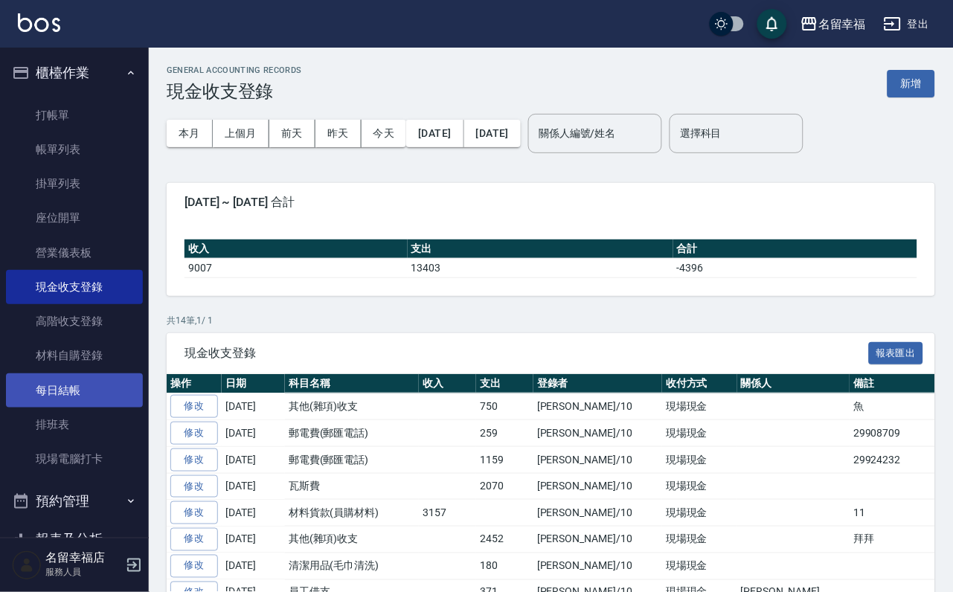
click at [72, 408] on link "每日結帳" at bounding box center [74, 391] width 137 height 34
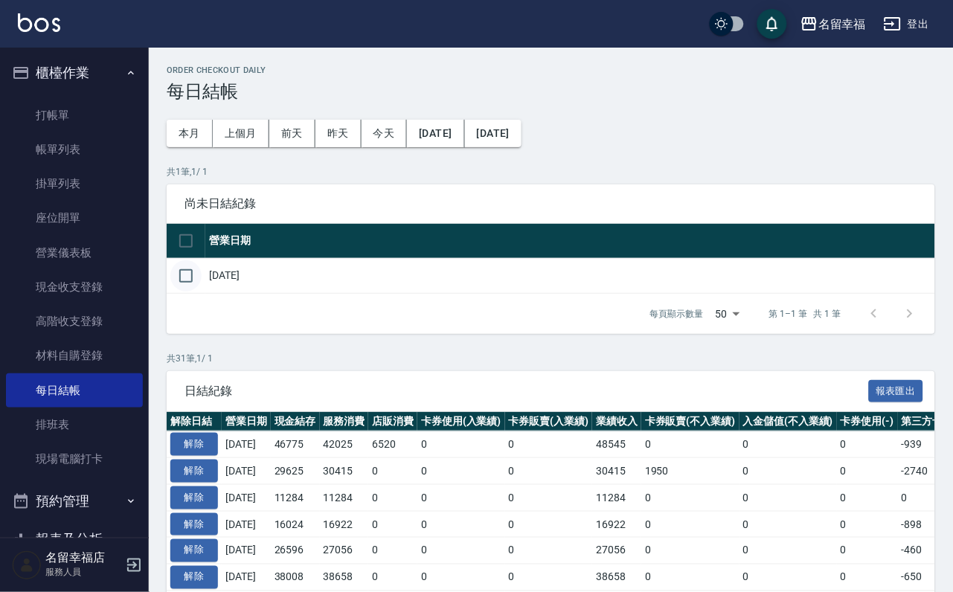
click at [193, 292] on input "checkbox" at bounding box center [185, 275] width 31 height 31
checkbox input "true"
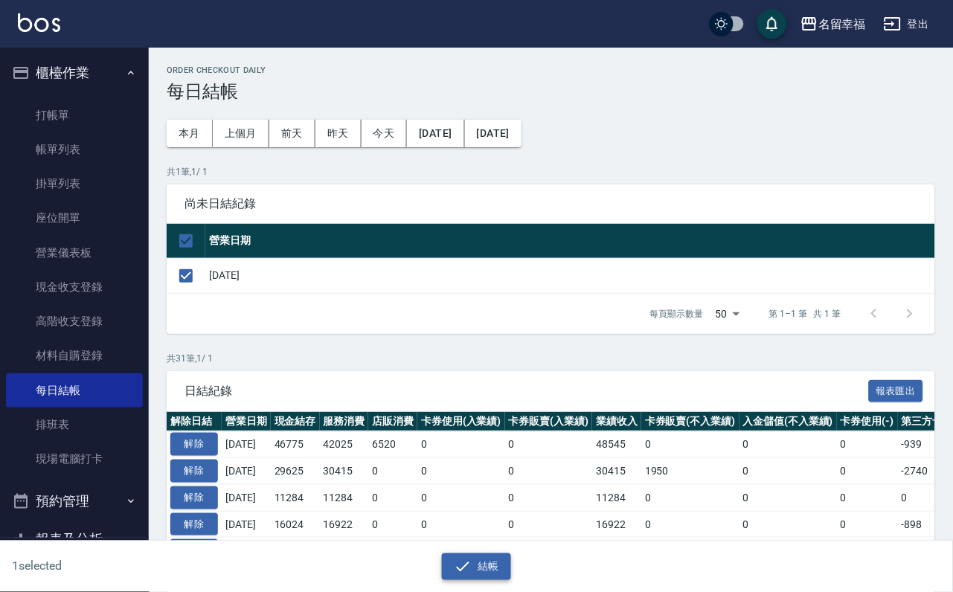
click at [467, 558] on icon "button" at bounding box center [463, 567] width 18 height 18
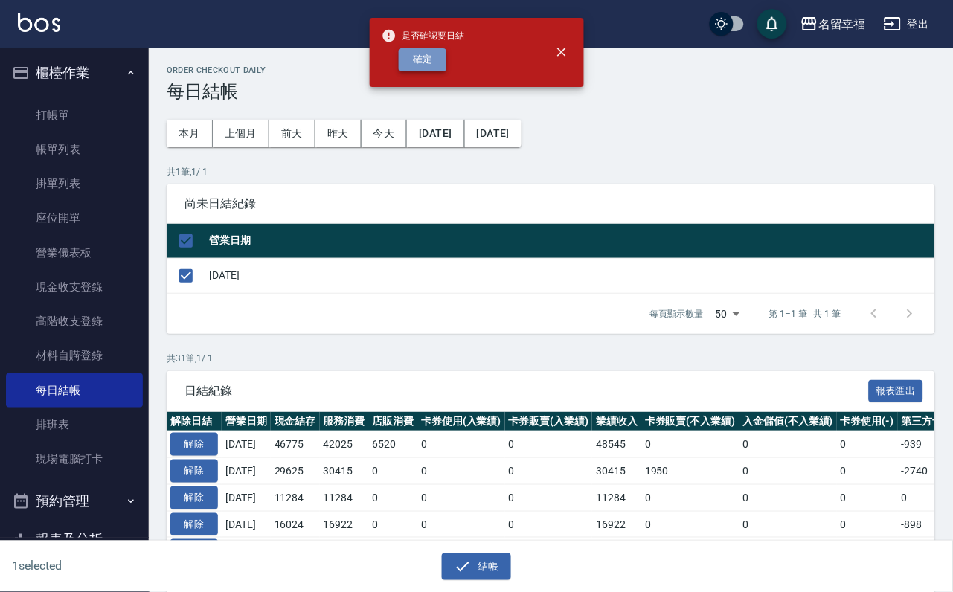
click at [438, 71] on button "確定" at bounding box center [423, 59] width 48 height 23
checkbox input "false"
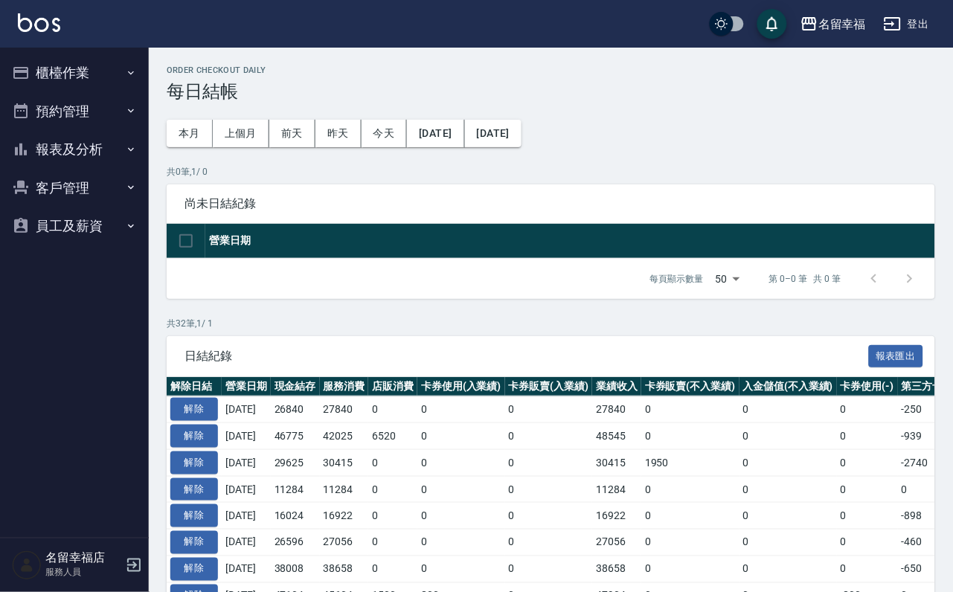
click at [94, 150] on button "報表及分析" at bounding box center [74, 149] width 137 height 39
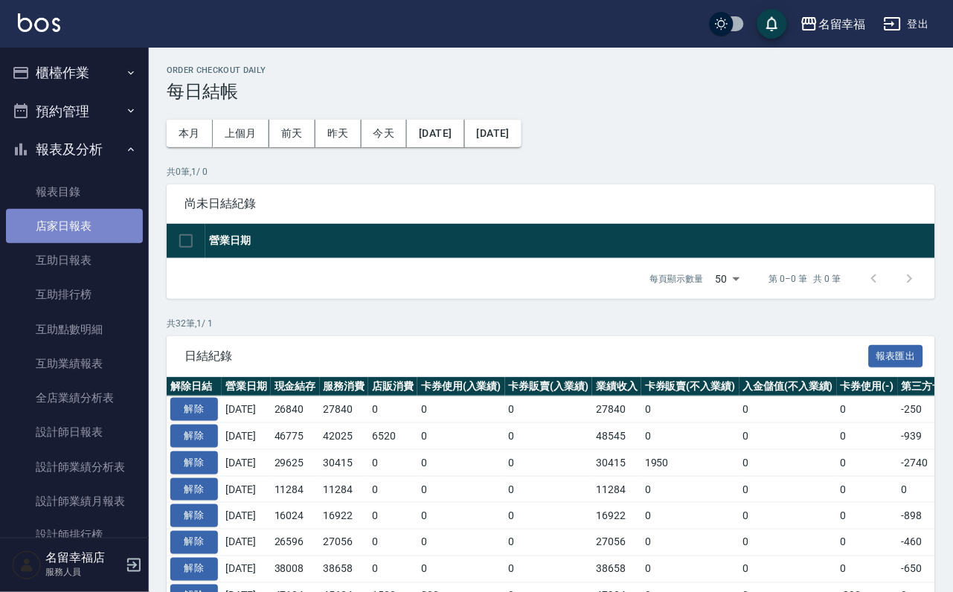
click at [86, 243] on link "店家日報表" at bounding box center [74, 226] width 137 height 34
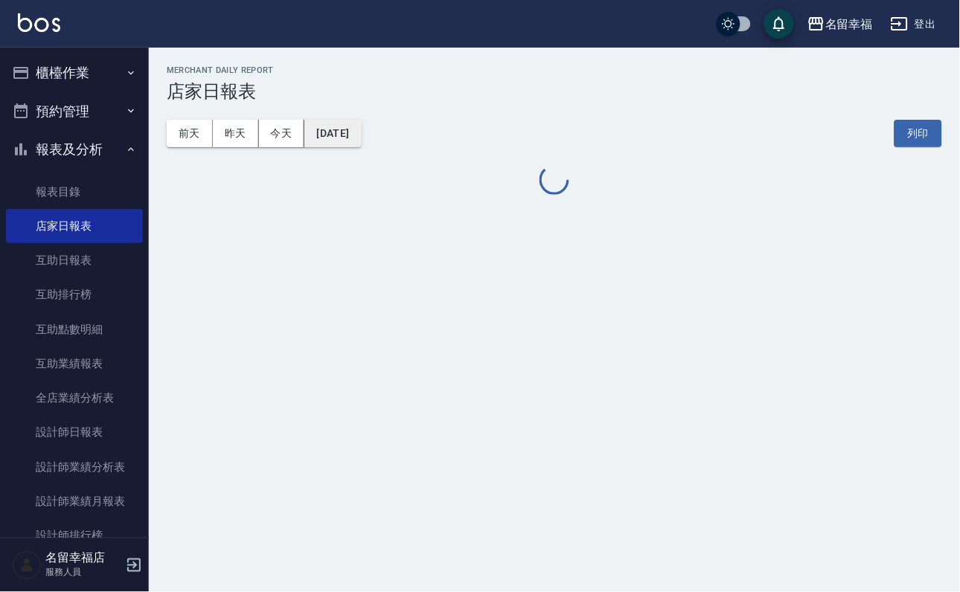
click at [361, 147] on button "[DATE]" at bounding box center [332, 134] width 57 height 28
click at [361, 132] on button "[DATE]" at bounding box center [332, 134] width 57 height 28
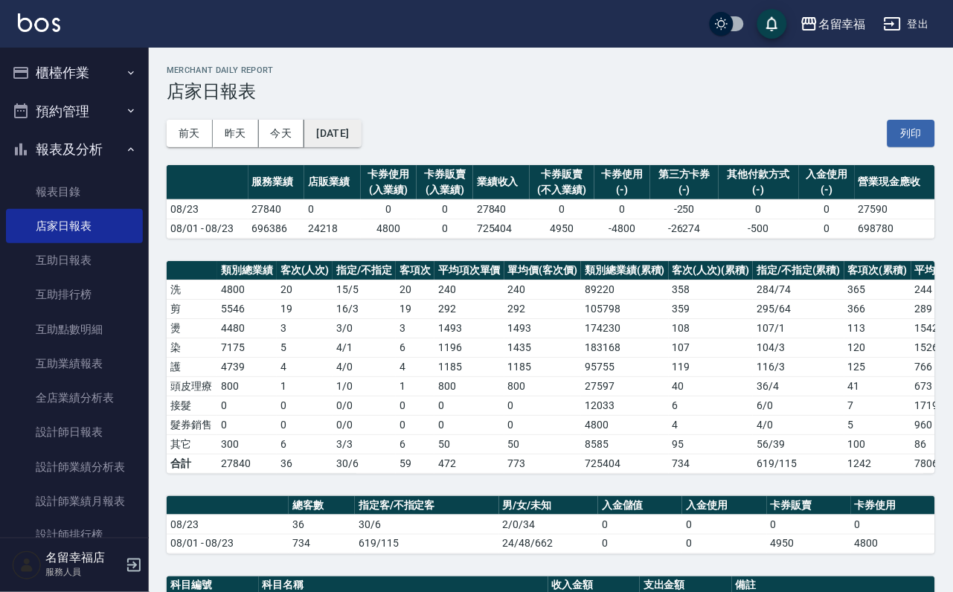
click at [361, 137] on button "[DATE]" at bounding box center [332, 134] width 57 height 28
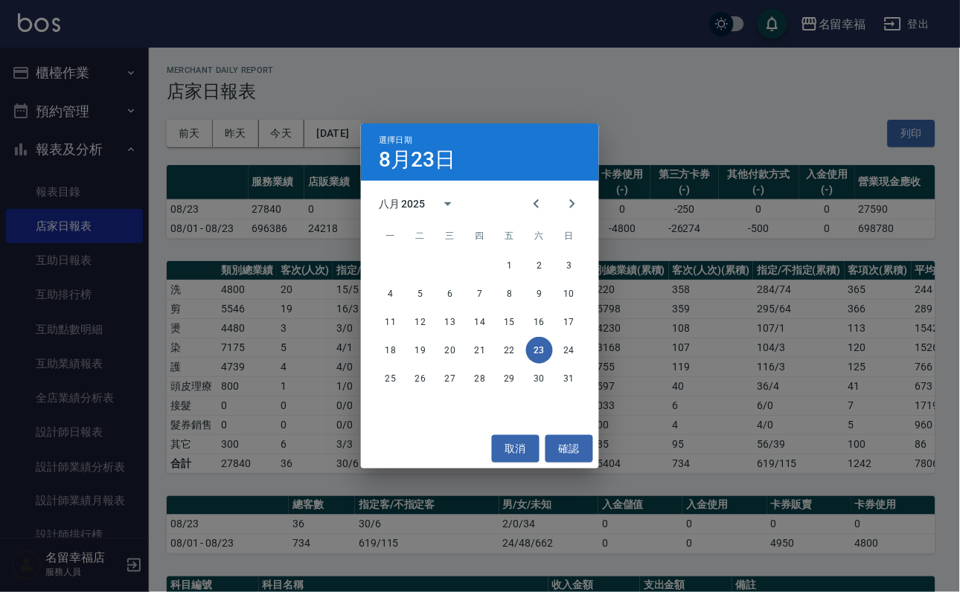
click at [493, 87] on div "選擇日期 8月23日 八月 2025 一 二 三 四 五 六 日 1 2 3 4 5 6 7 8 9 10 11 12 13 14 15 16 17 18 1…" at bounding box center [480, 296] width 960 height 592
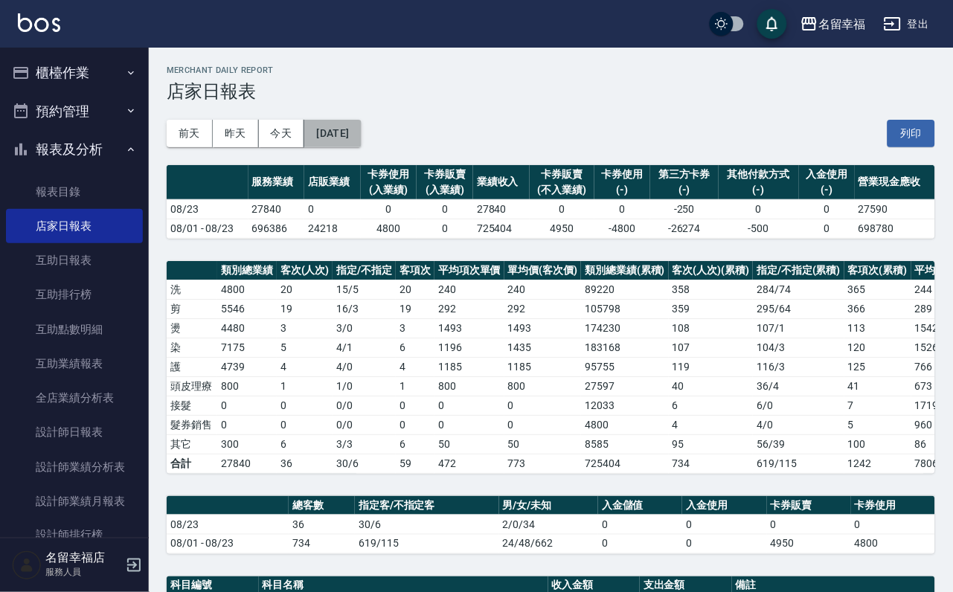
click at [361, 134] on button "[DATE]" at bounding box center [332, 134] width 57 height 28
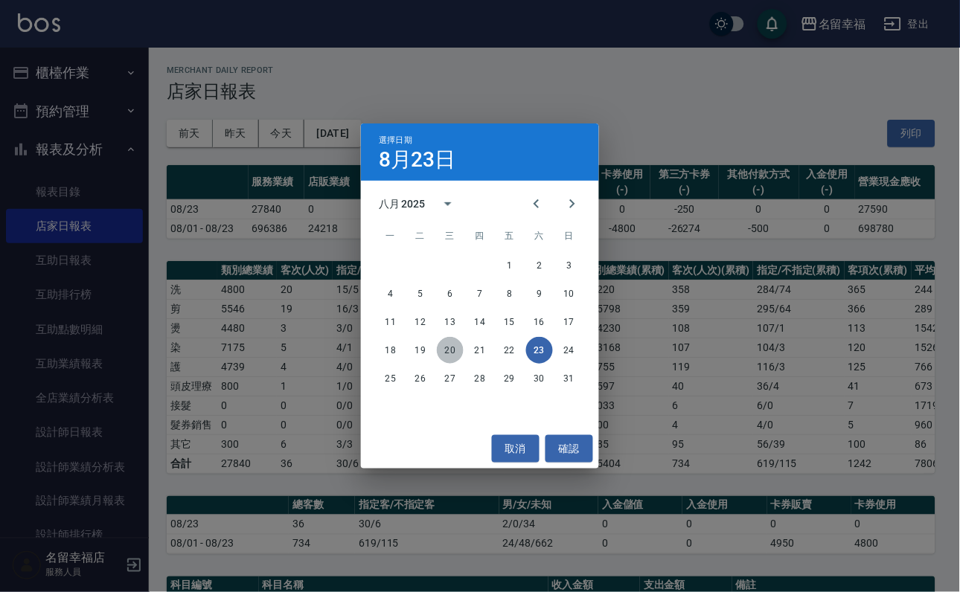
click at [455, 345] on button "20" at bounding box center [450, 350] width 27 height 27
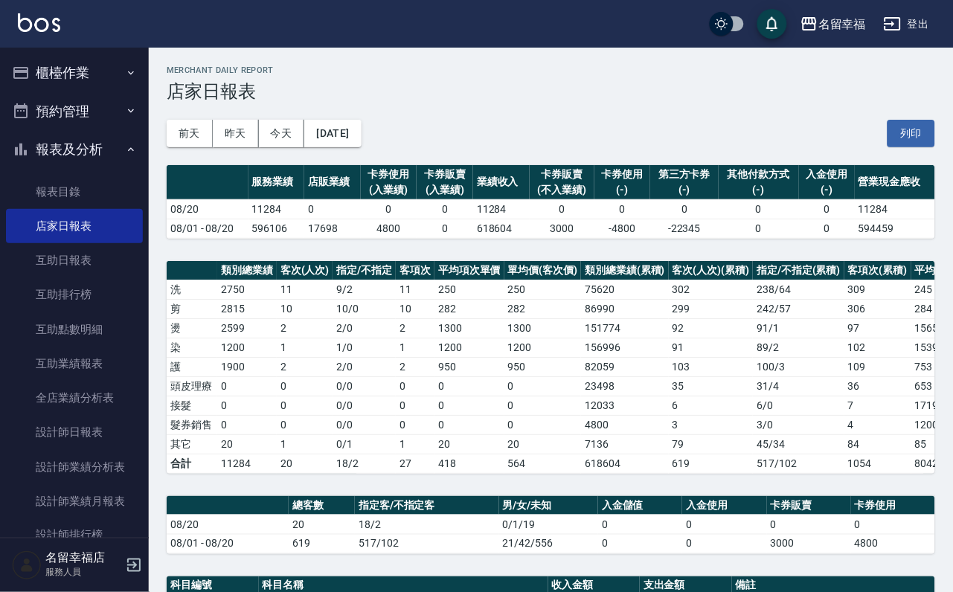
click at [370, 151] on div "前天 昨天 今天 2025/08/20 列印" at bounding box center [551, 133] width 769 height 63
click at [361, 146] on button "[DATE]" at bounding box center [332, 134] width 57 height 28
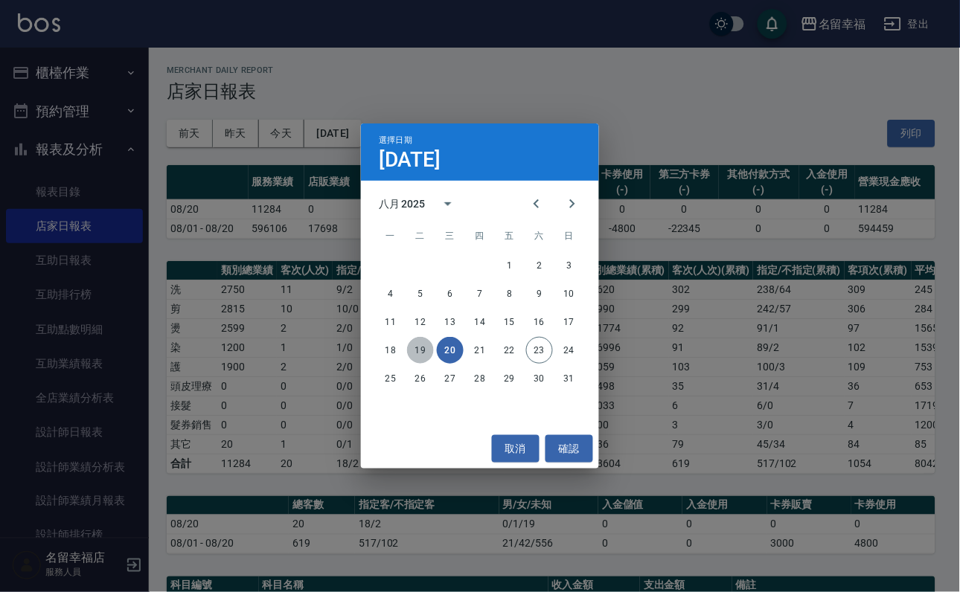
click at [423, 349] on button "19" at bounding box center [420, 350] width 27 height 27
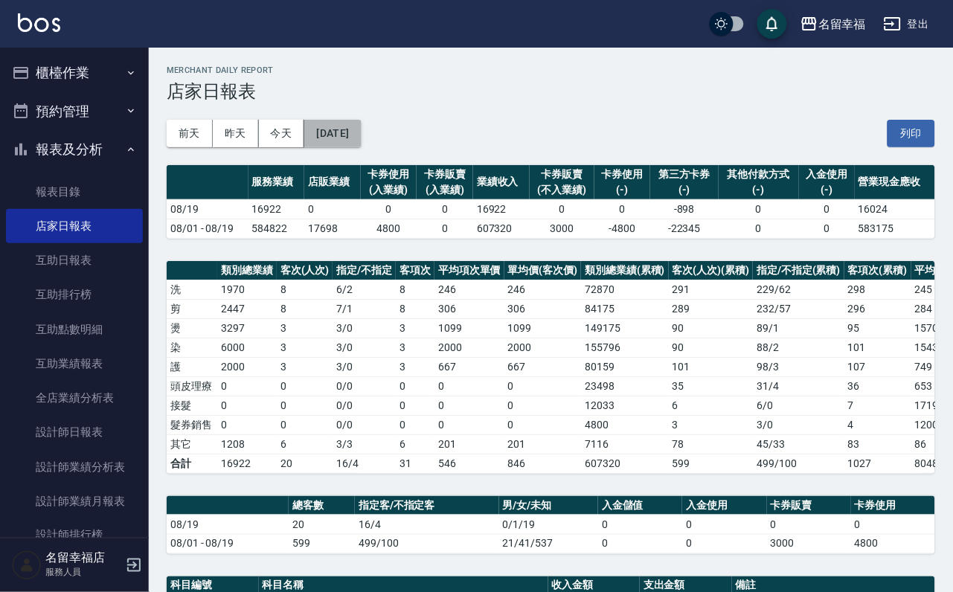
click at [361, 144] on button "[DATE]" at bounding box center [332, 134] width 57 height 28
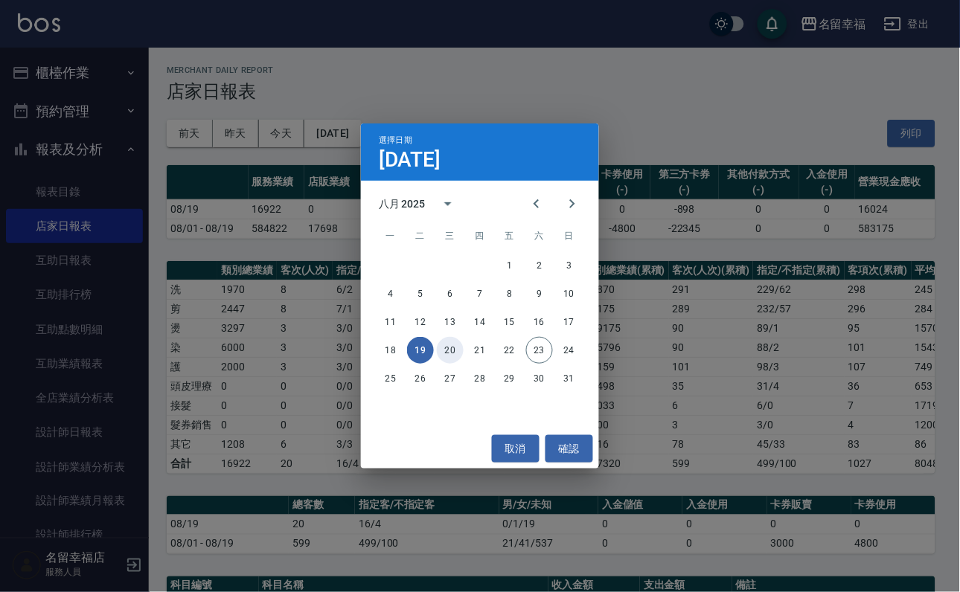
click at [444, 339] on button "20" at bounding box center [450, 350] width 27 height 27
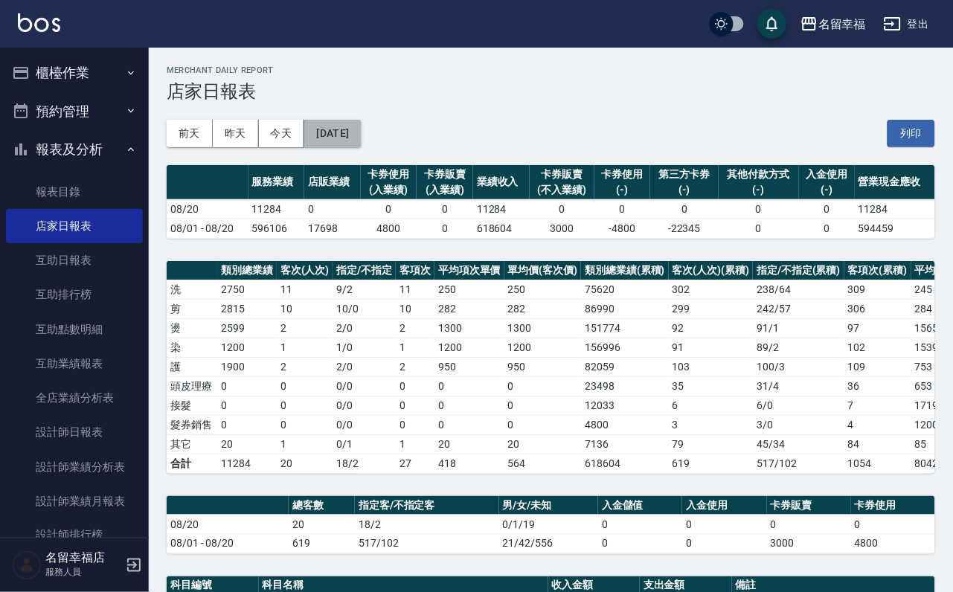
click at [361, 135] on button "[DATE]" at bounding box center [332, 134] width 57 height 28
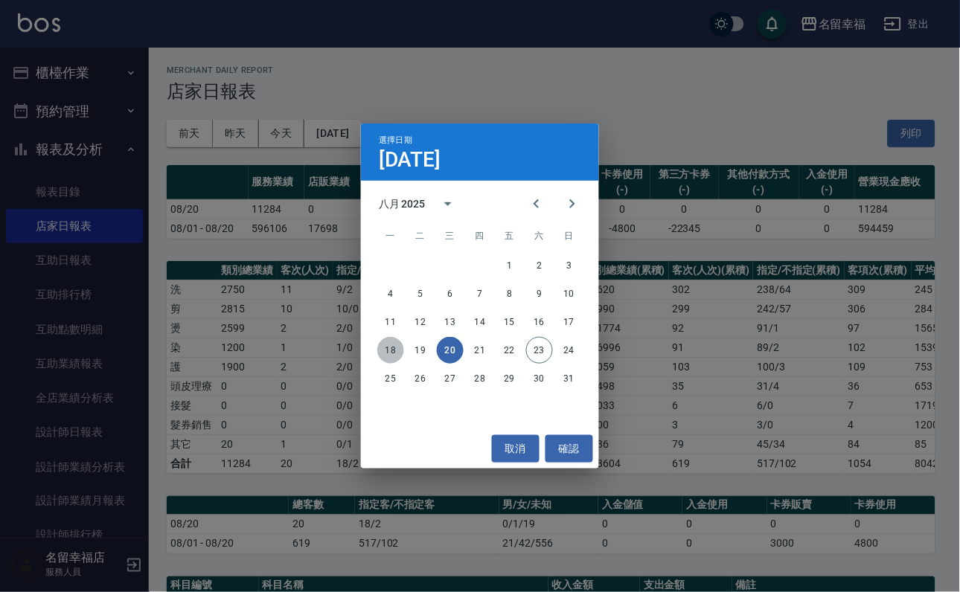
click at [394, 342] on button "18" at bounding box center [390, 350] width 27 height 27
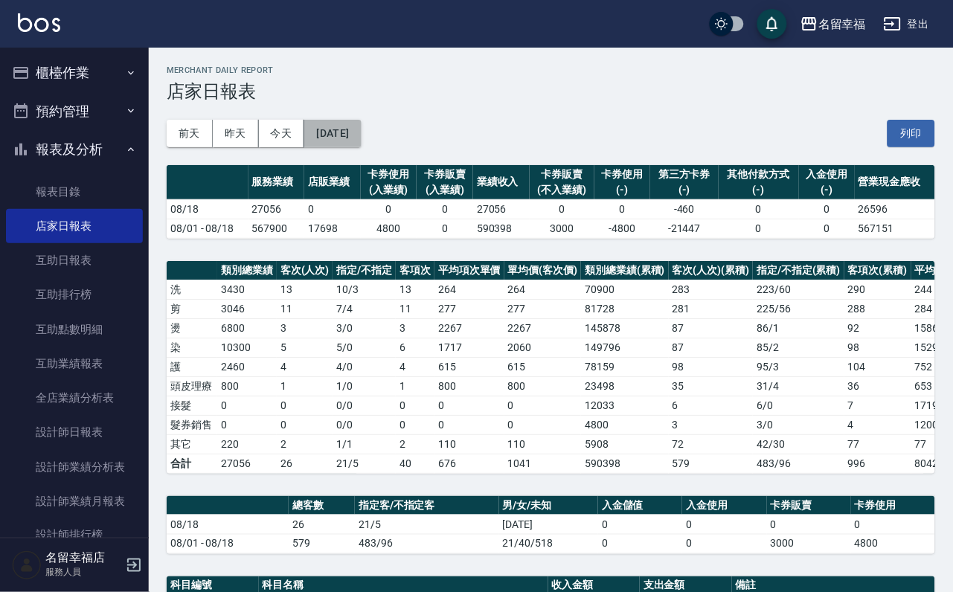
click at [361, 135] on button "[DATE]" at bounding box center [332, 134] width 57 height 28
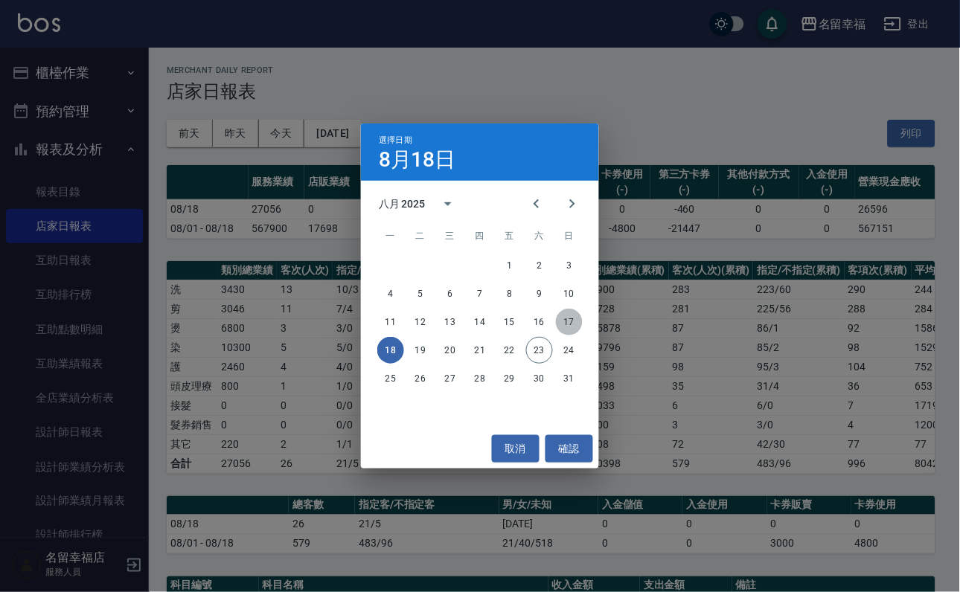
click at [572, 323] on button "17" at bounding box center [569, 322] width 27 height 27
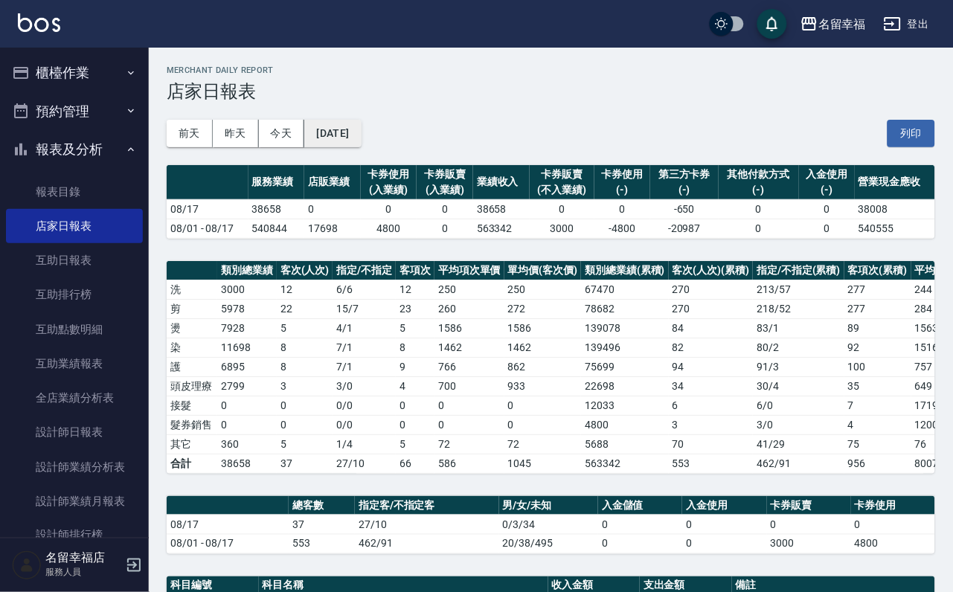
click at [361, 130] on button "[DATE]" at bounding box center [332, 134] width 57 height 28
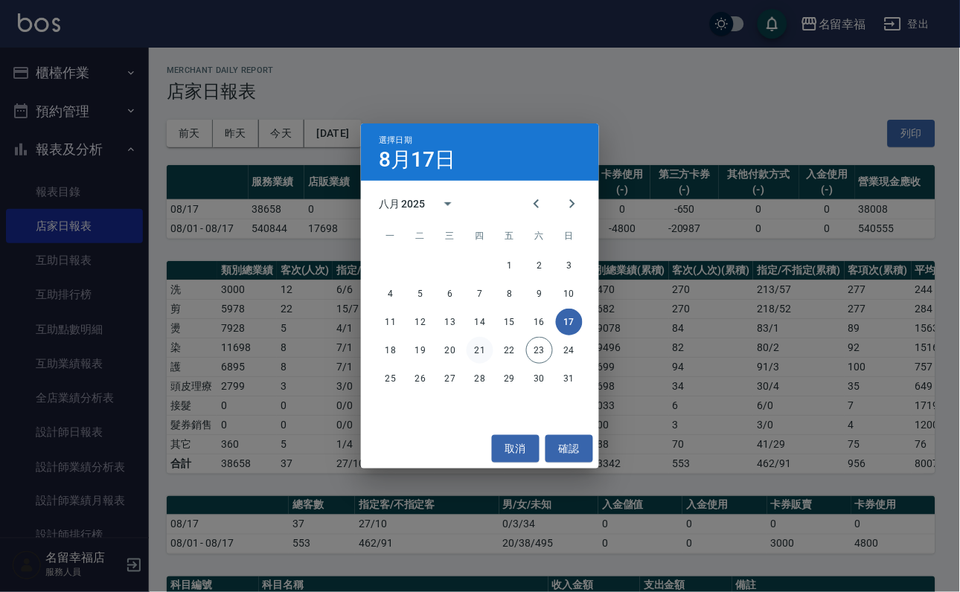
click at [486, 345] on button "21" at bounding box center [480, 350] width 27 height 27
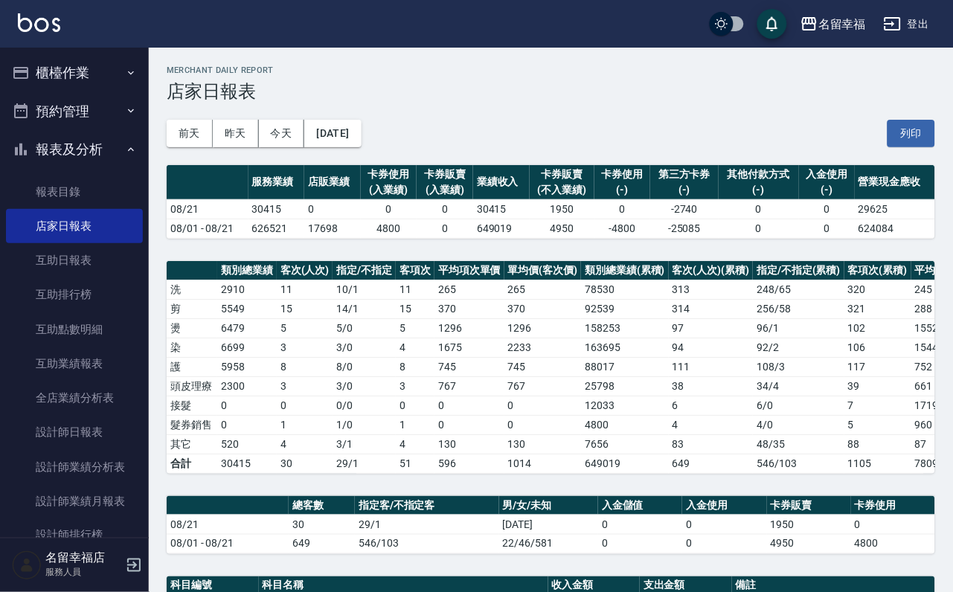
click at [74, 85] on button "櫃檯作業" at bounding box center [74, 73] width 137 height 39
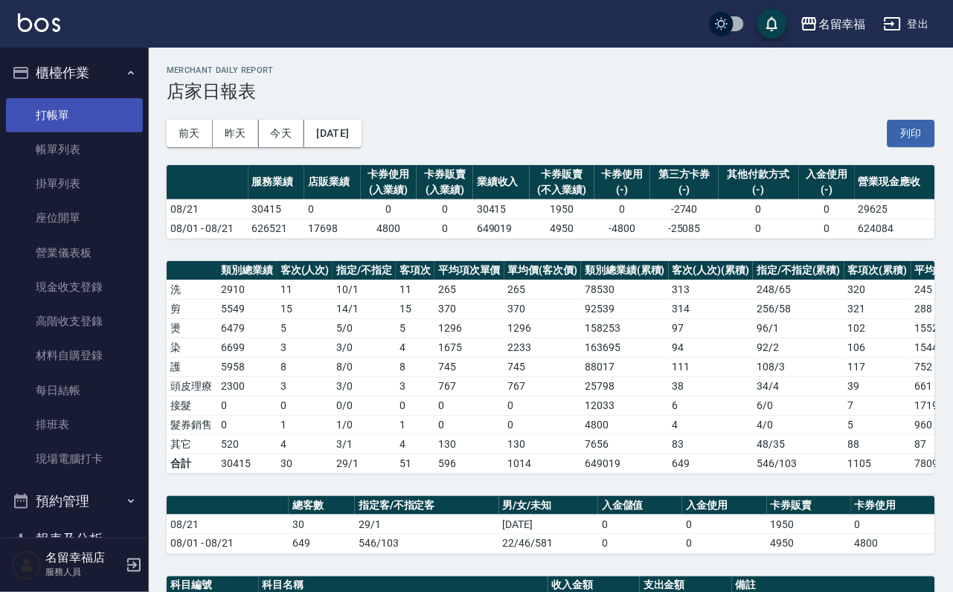
click at [71, 123] on link "打帳單" at bounding box center [74, 115] width 137 height 34
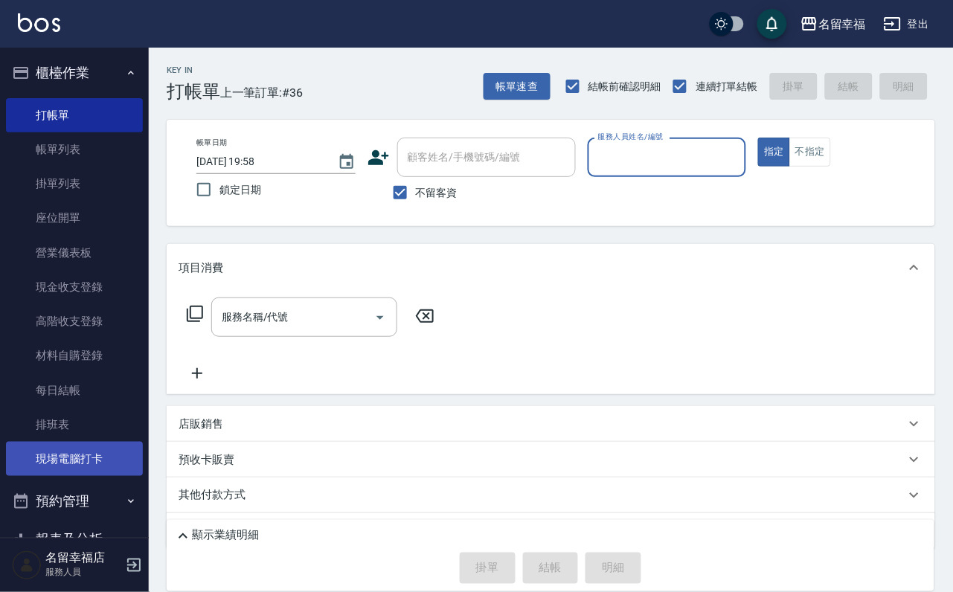
click at [67, 476] on link "現場電腦打卡" at bounding box center [74, 459] width 137 height 34
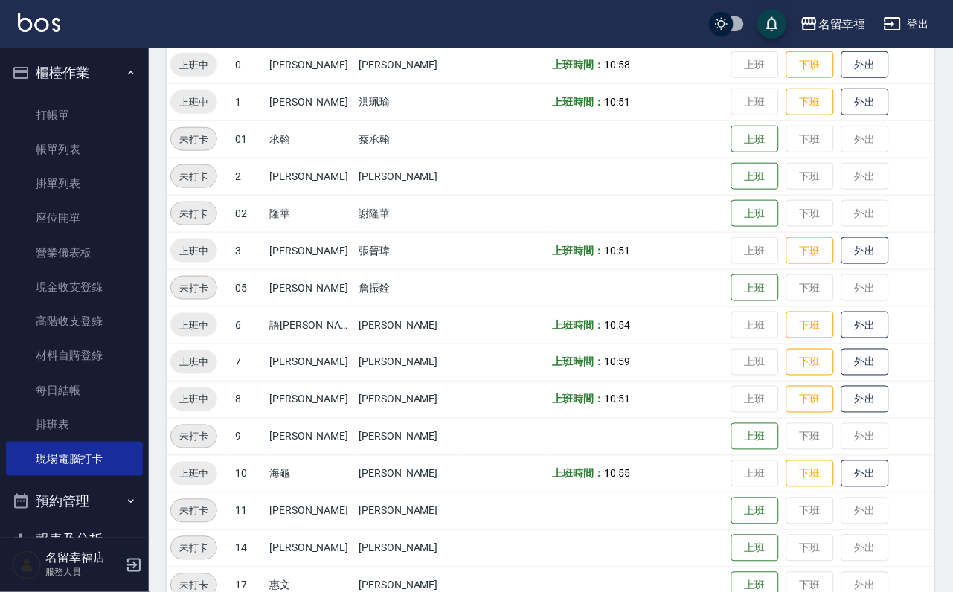
scroll to position [487, 0]
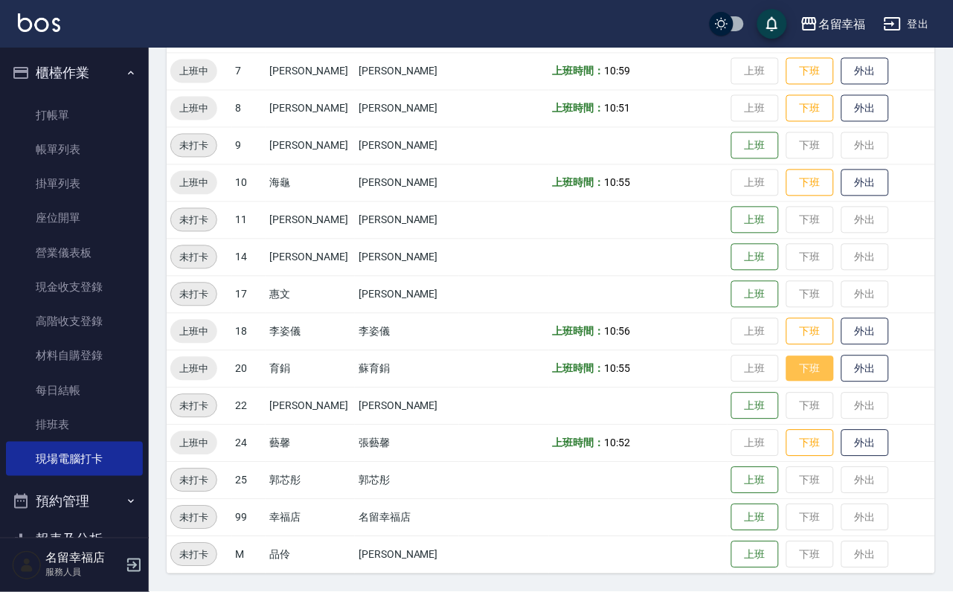
click at [810, 364] on button "下班" at bounding box center [811, 369] width 48 height 26
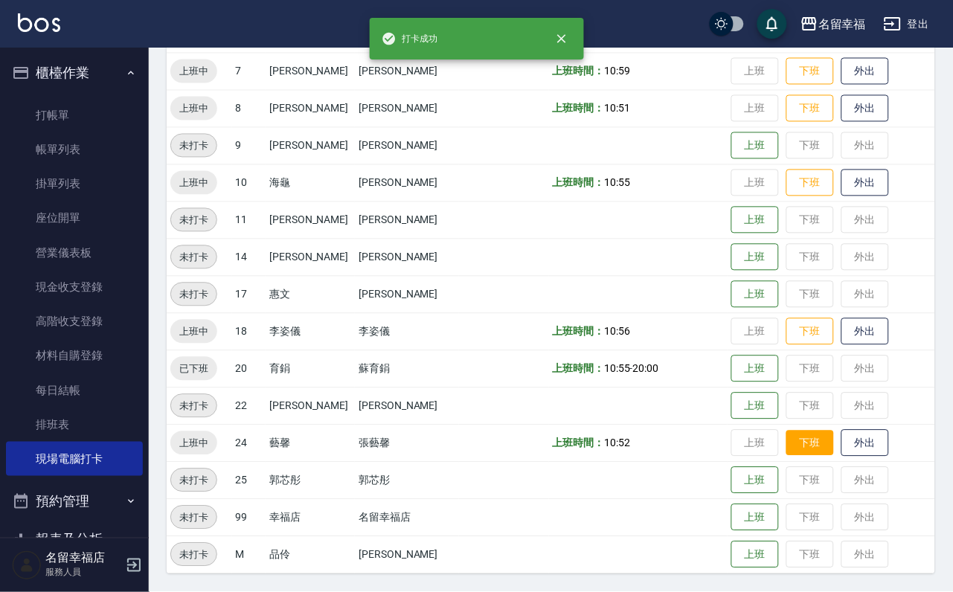
click at [803, 444] on button "下班" at bounding box center [811, 444] width 48 height 26
